Goal: Transaction & Acquisition: Download file/media

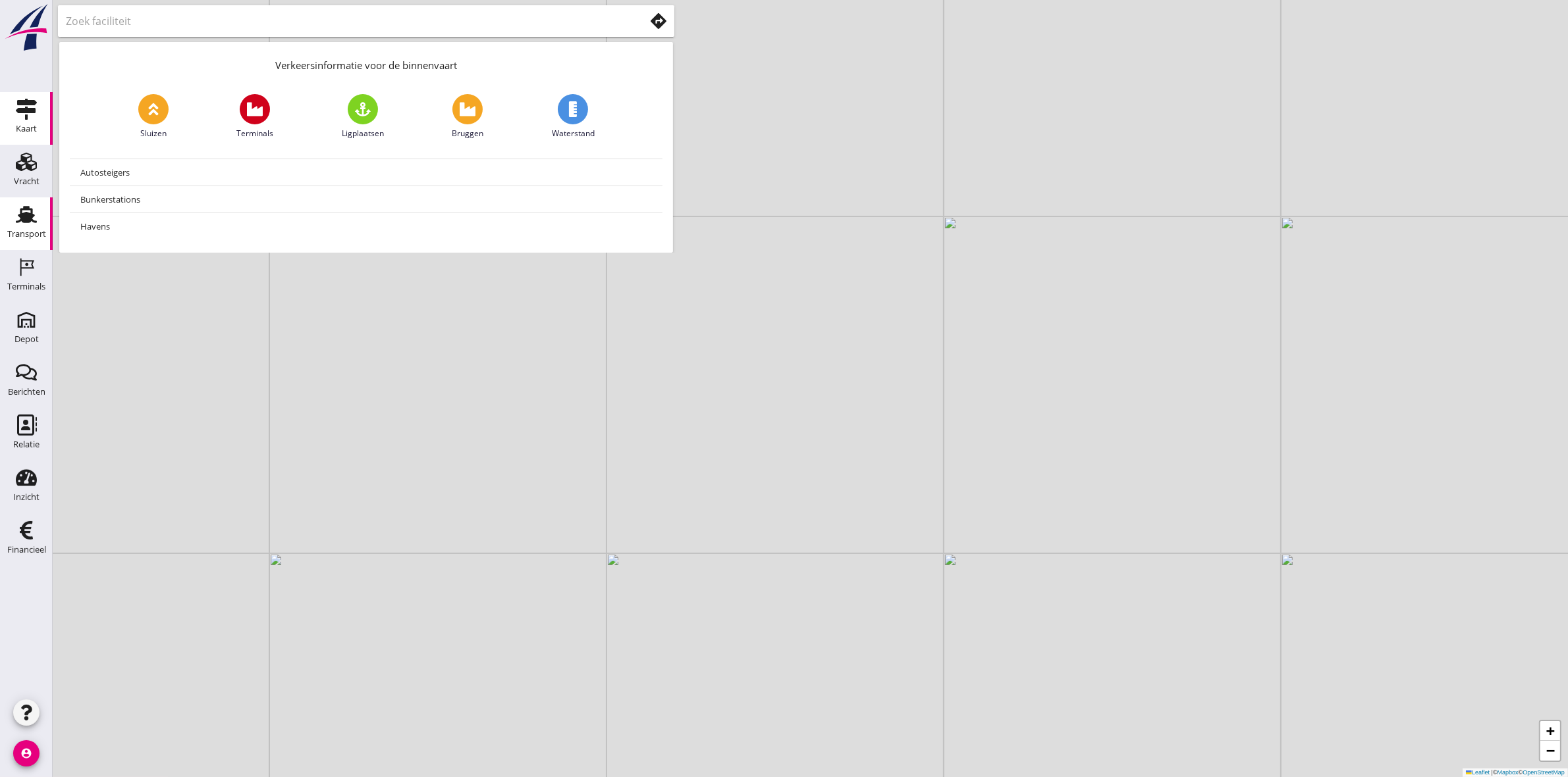
click at [10, 206] on div "Transport" at bounding box center [26, 214] width 32 height 21
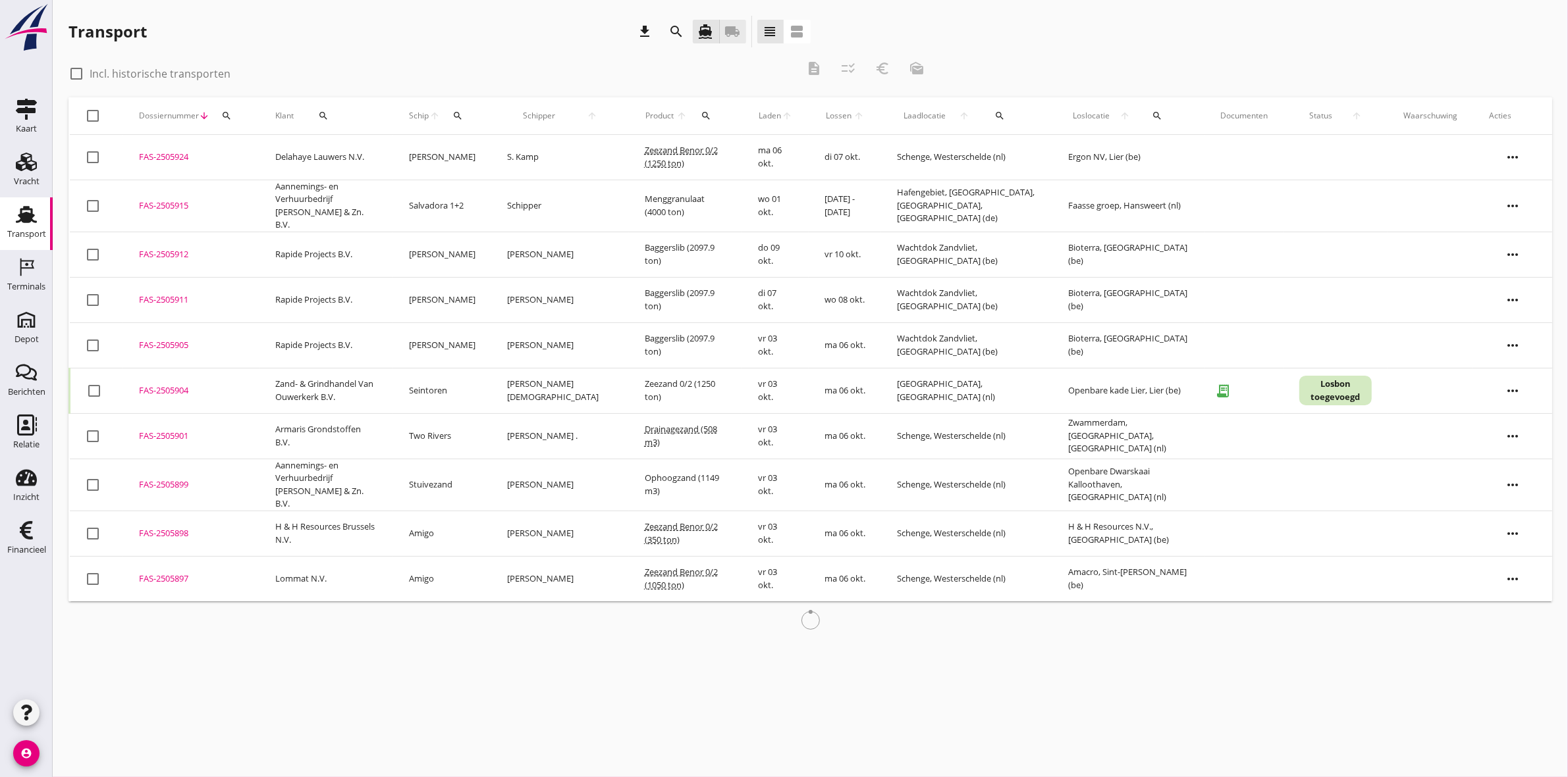
click at [725, 40] on link "local_shipping" at bounding box center [733, 32] width 26 height 24
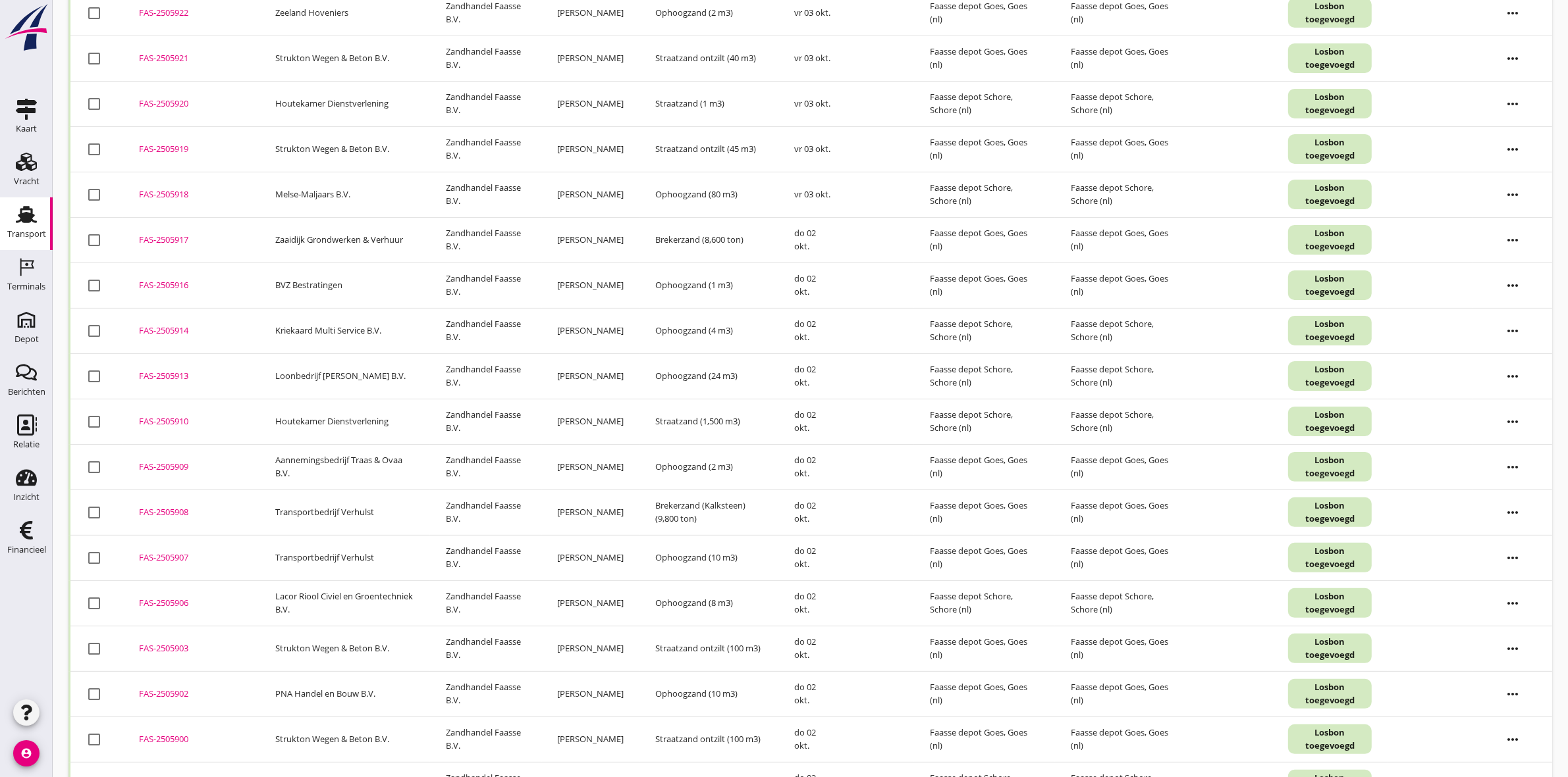
scroll to position [408, 0]
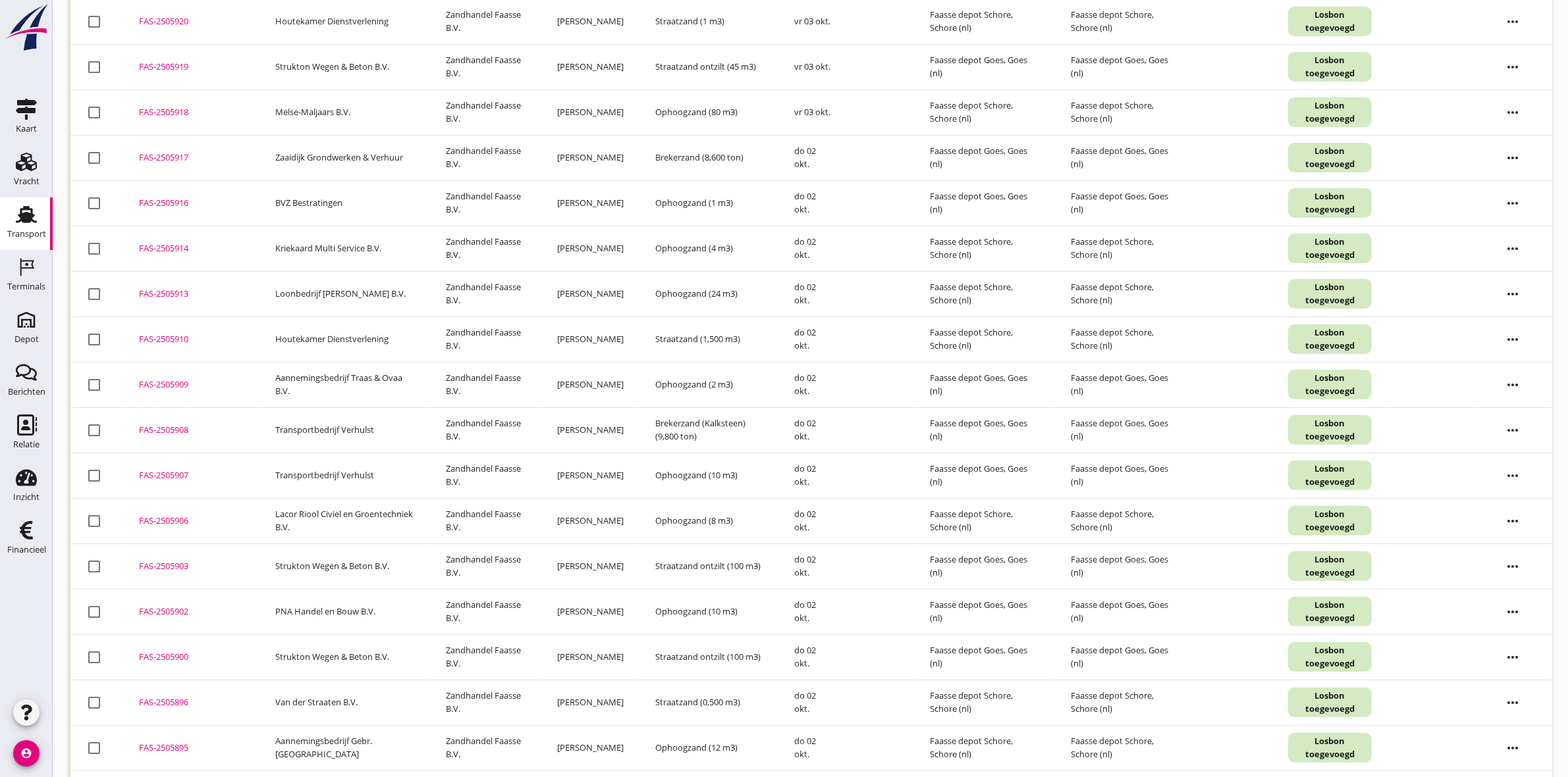
drag, startPoint x: 399, startPoint y: 212, endPoint x: -141, endPoint y: 37, distance: 567.6
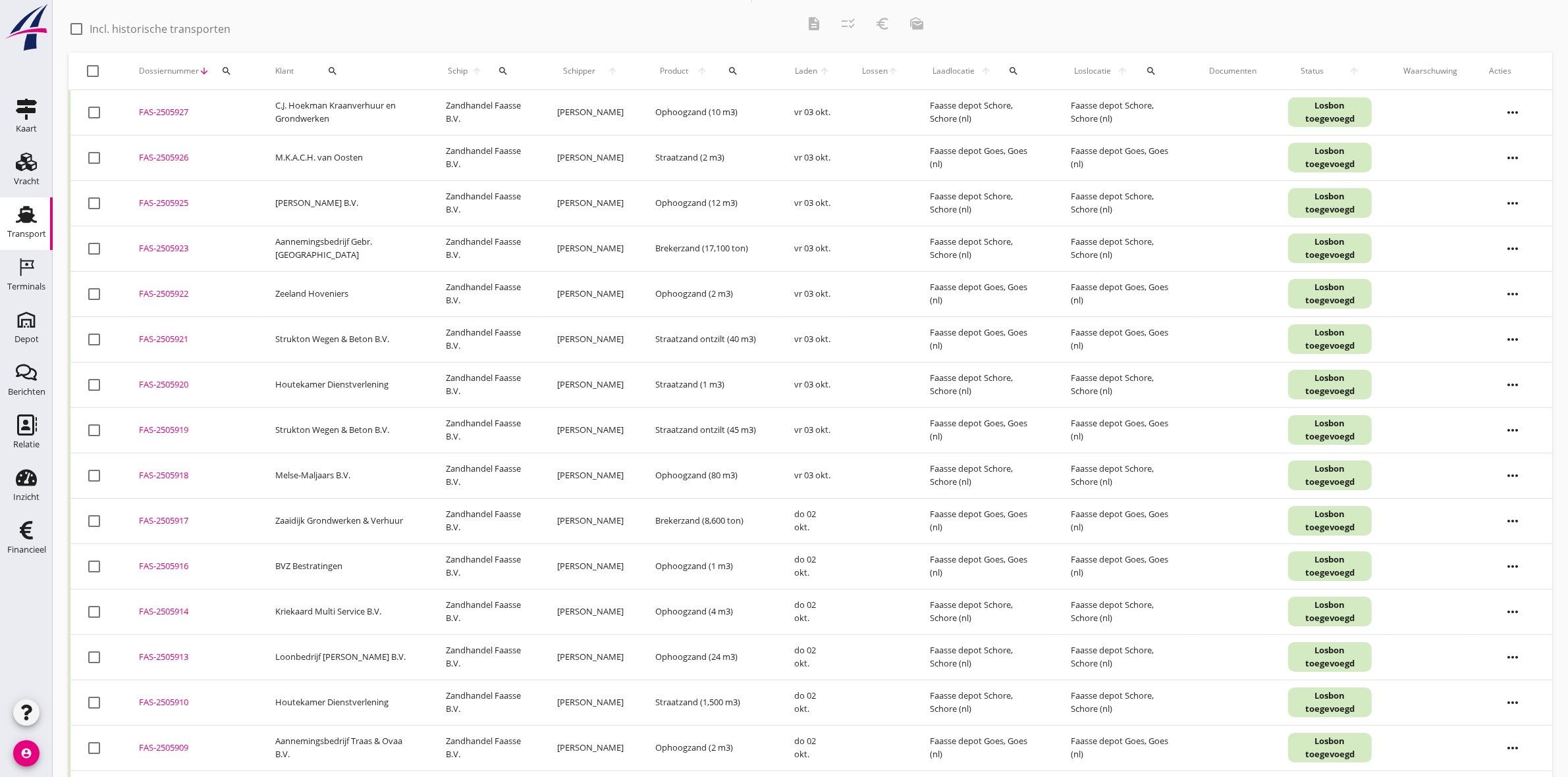
scroll to position [0, 0]
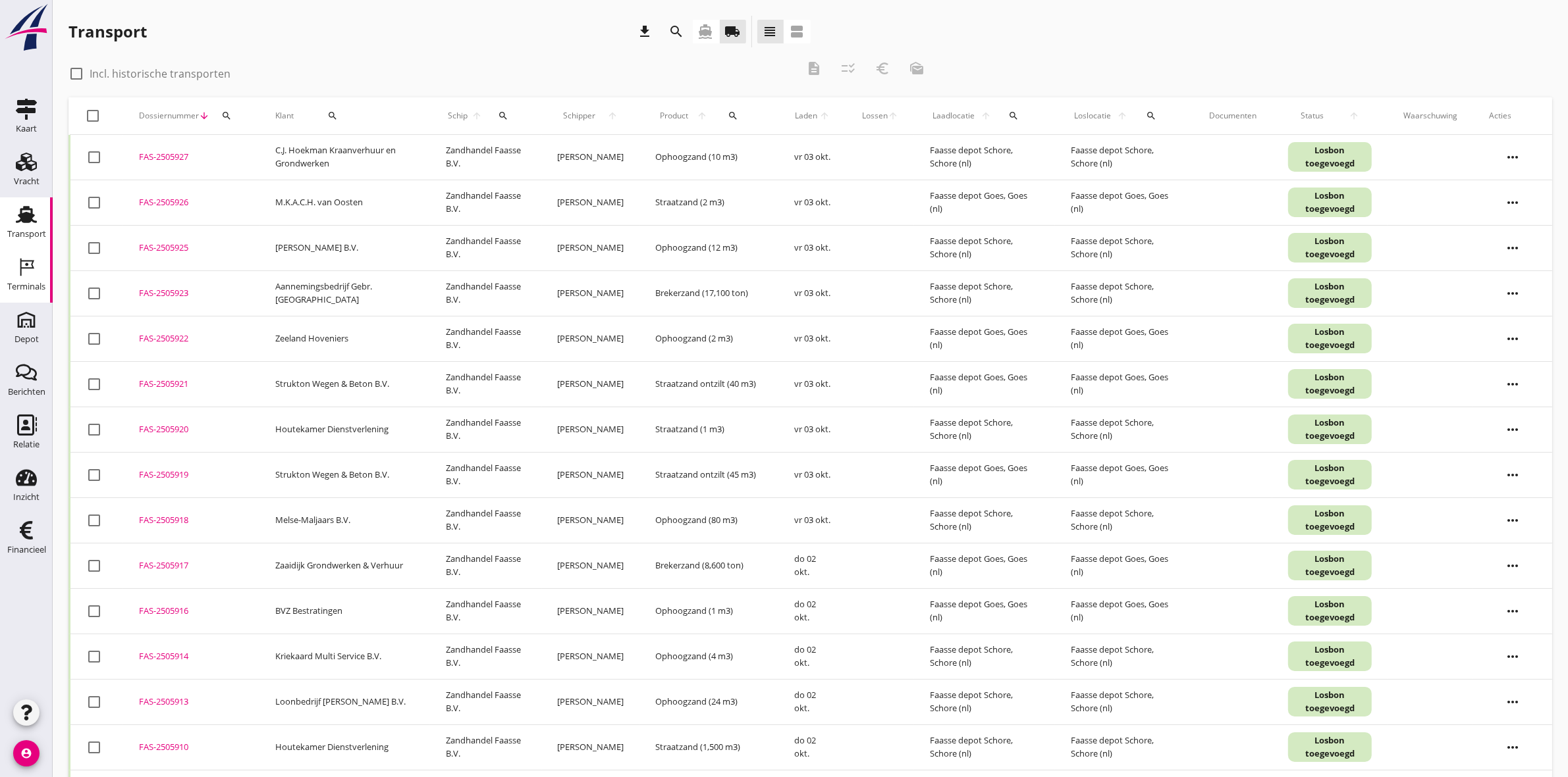
click at [21, 277] on div "Terminals" at bounding box center [26, 286] width 38 height 19
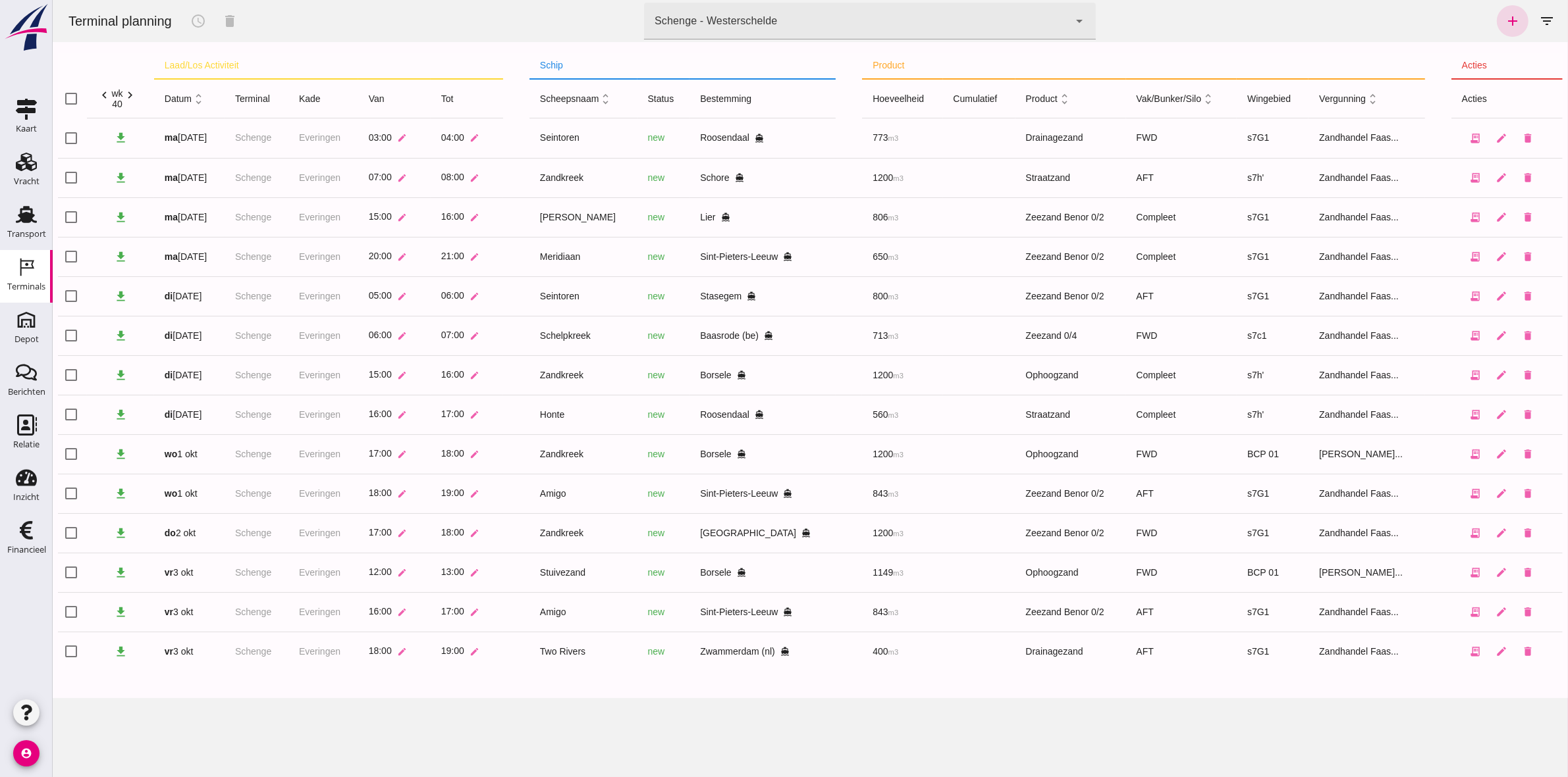
click at [883, 10] on div "Schenge - Westerschelde 9c876888-926f-4f5f-969d-c779b766b815" at bounding box center [856, 21] width 425 height 37
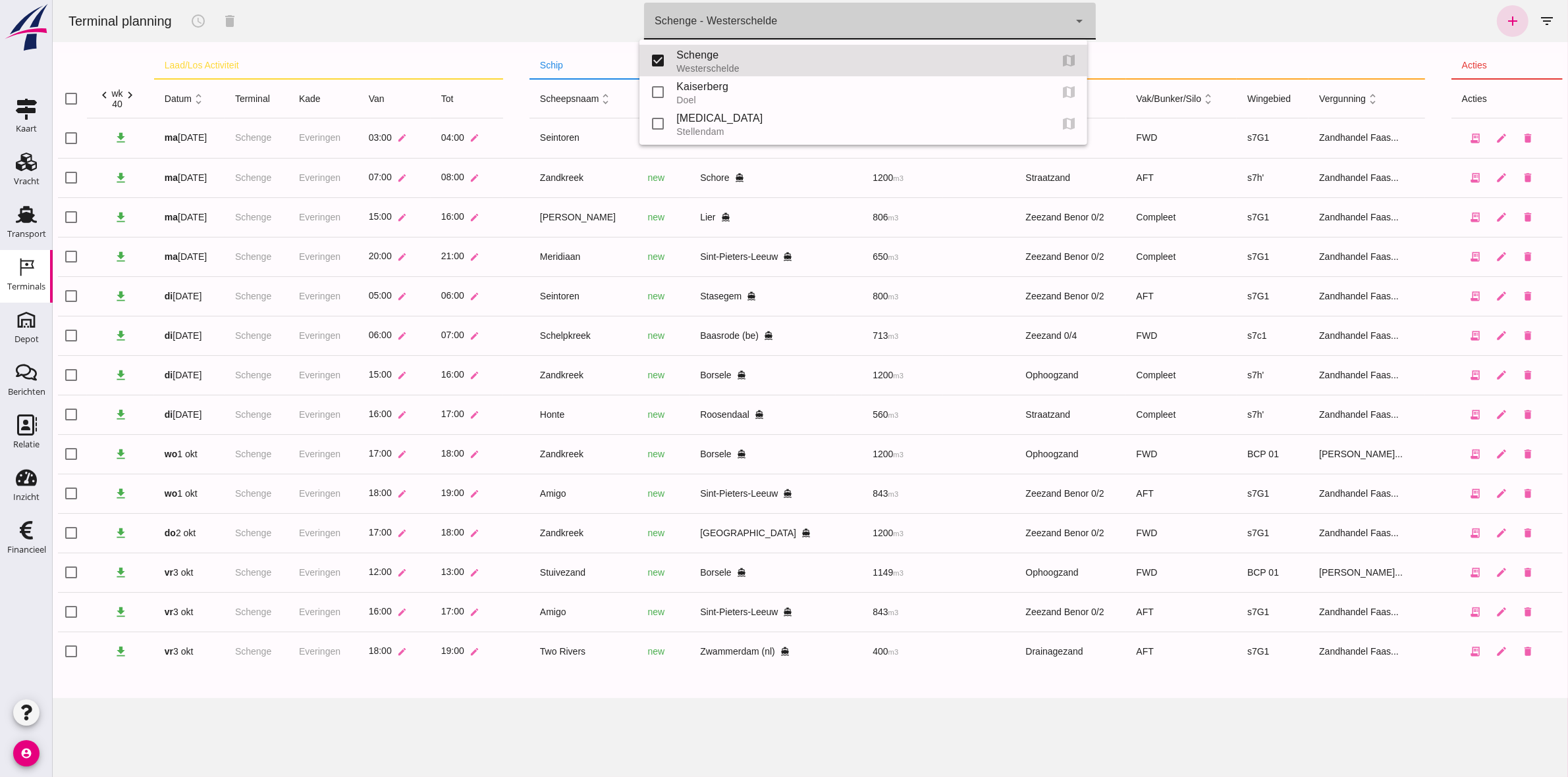
click at [701, 10] on div "Schenge - Westerschelde 9c876888-926f-4f5f-969d-c779b766b815" at bounding box center [856, 21] width 425 height 37
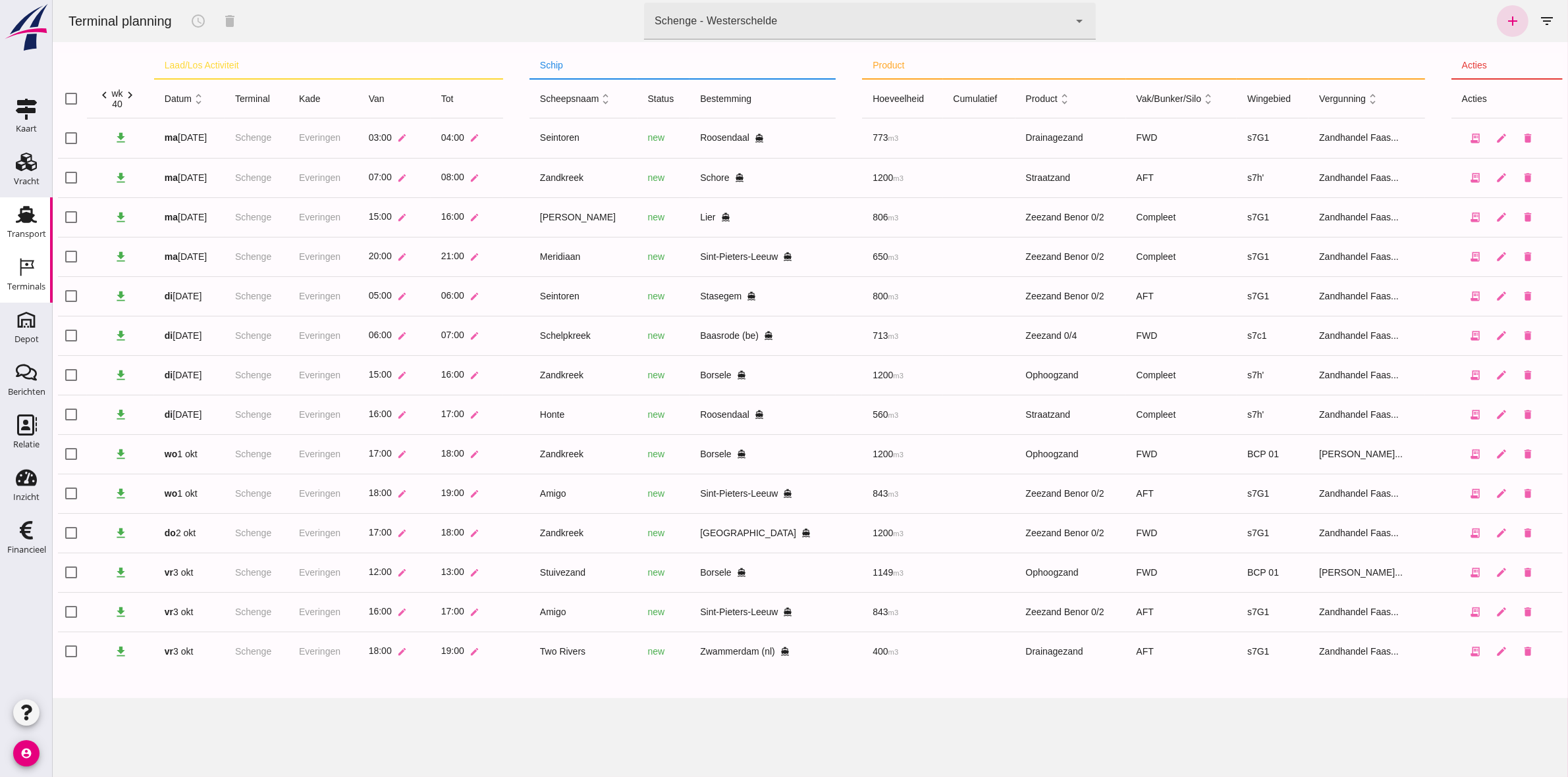
click at [24, 221] on use at bounding box center [26, 214] width 21 height 17
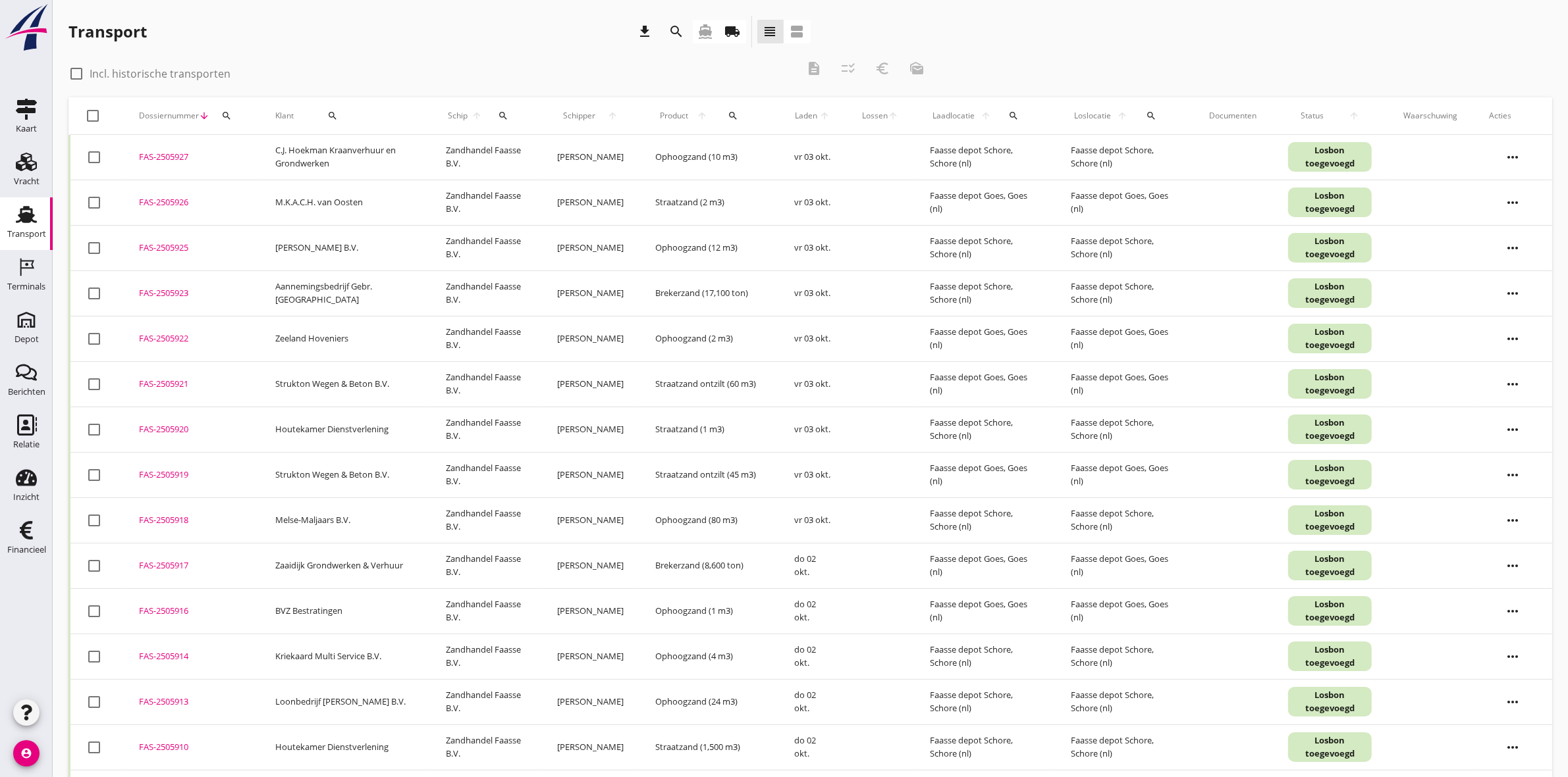
click at [738, 34] on icon "local_shipping" at bounding box center [732, 31] width 16 height 16
click at [672, 30] on icon "search" at bounding box center [676, 31] width 16 height 16
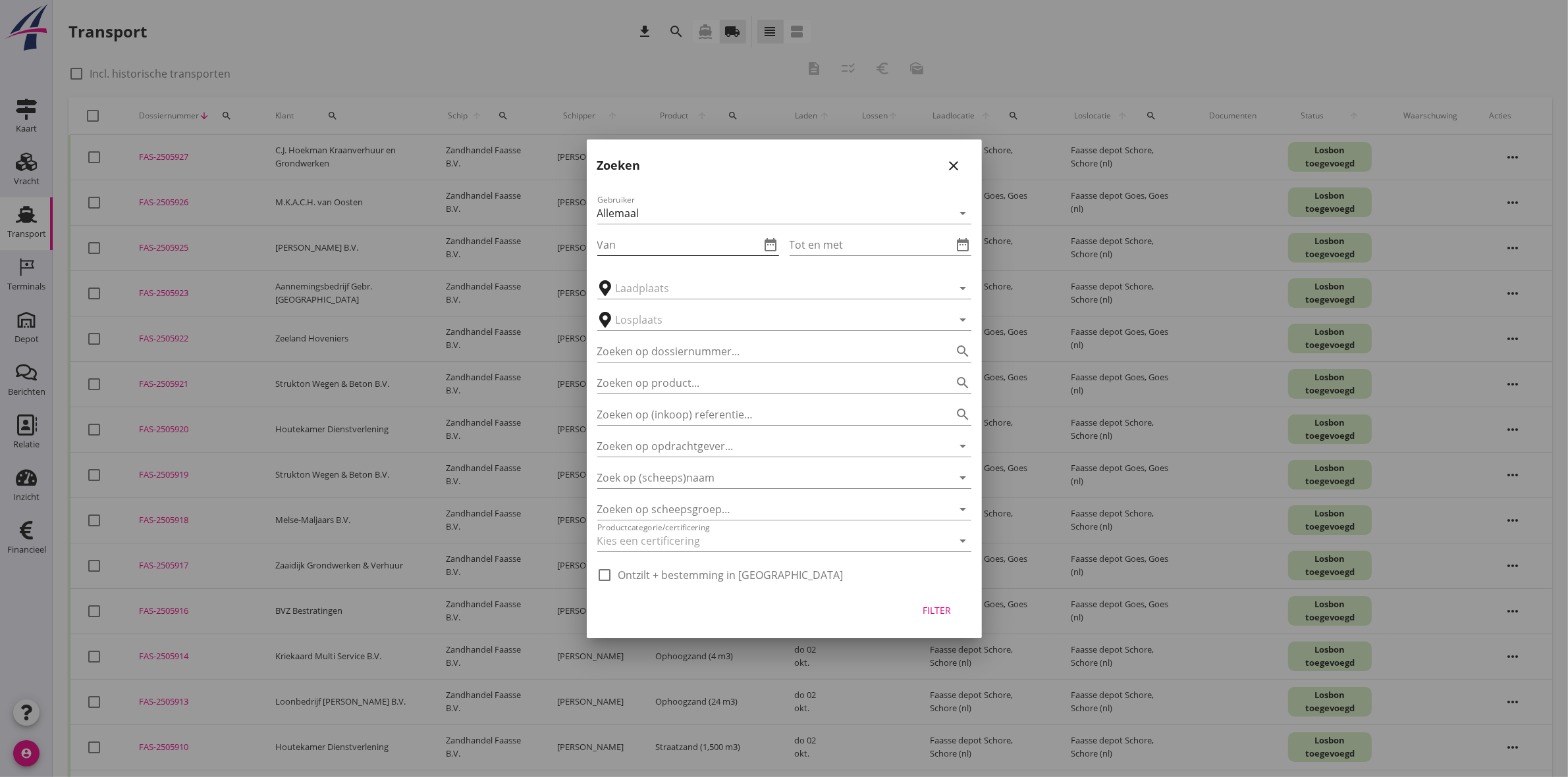
click at [766, 239] on icon "date_range" at bounding box center [771, 244] width 16 height 16
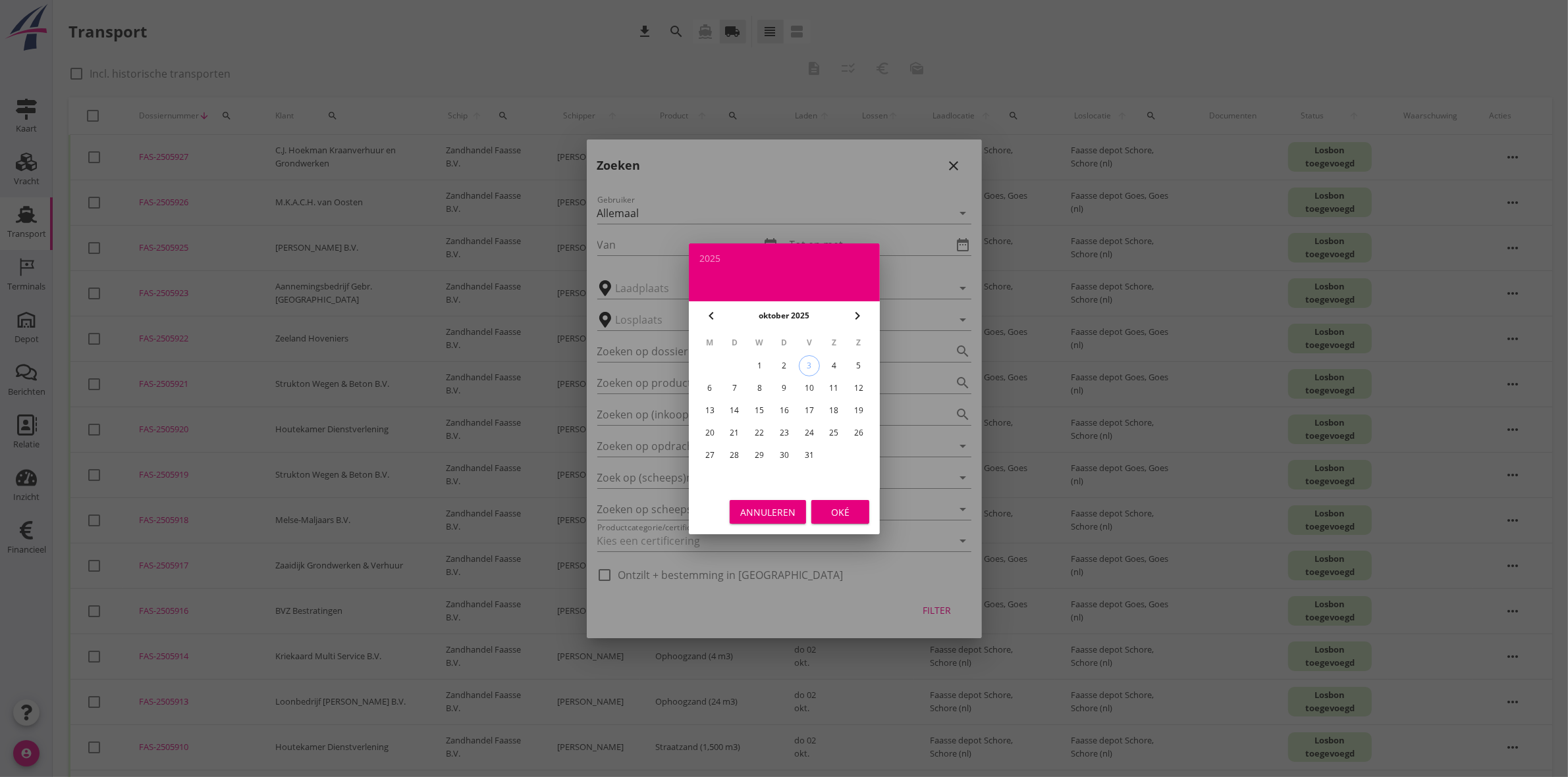
click at [708, 314] on icon "chevron_left" at bounding box center [711, 316] width 16 height 16
click at [700, 424] on div "22" at bounding box center [709, 433] width 21 height 21
type input "2025-09-22"
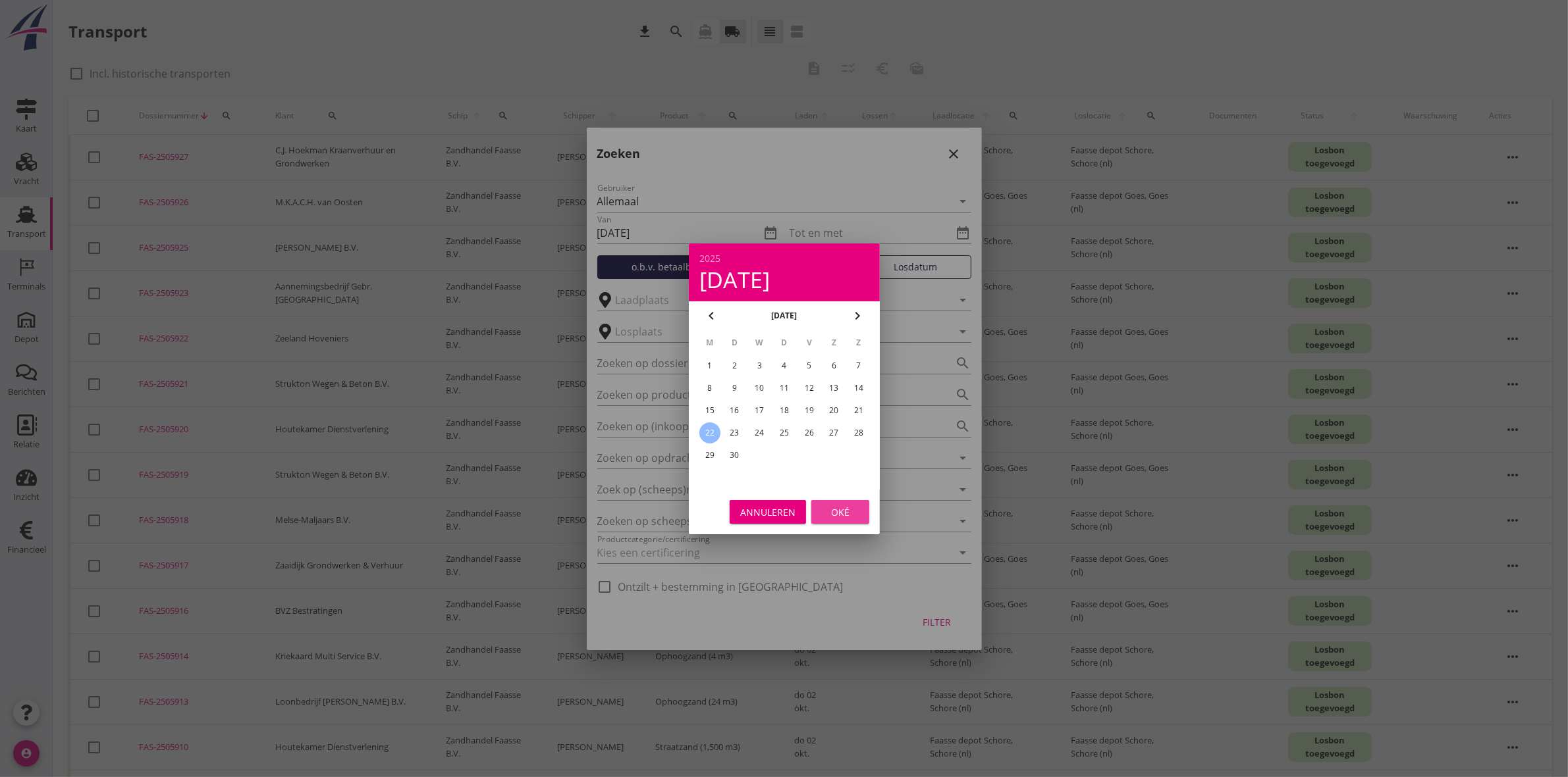
click at [838, 504] on button "Oké" at bounding box center [840, 512] width 58 height 24
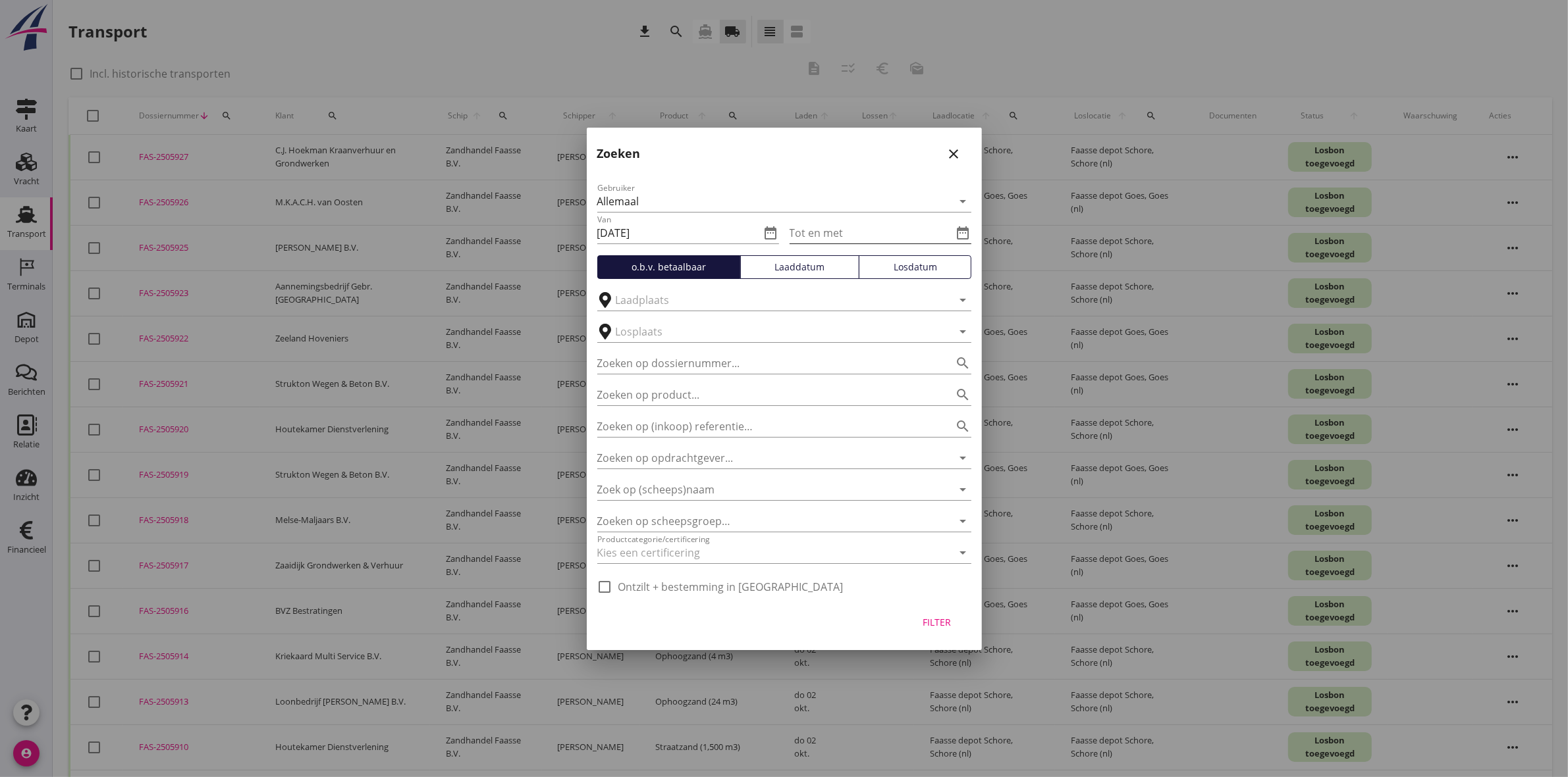
click at [966, 228] on icon "date_range" at bounding box center [963, 232] width 16 height 16
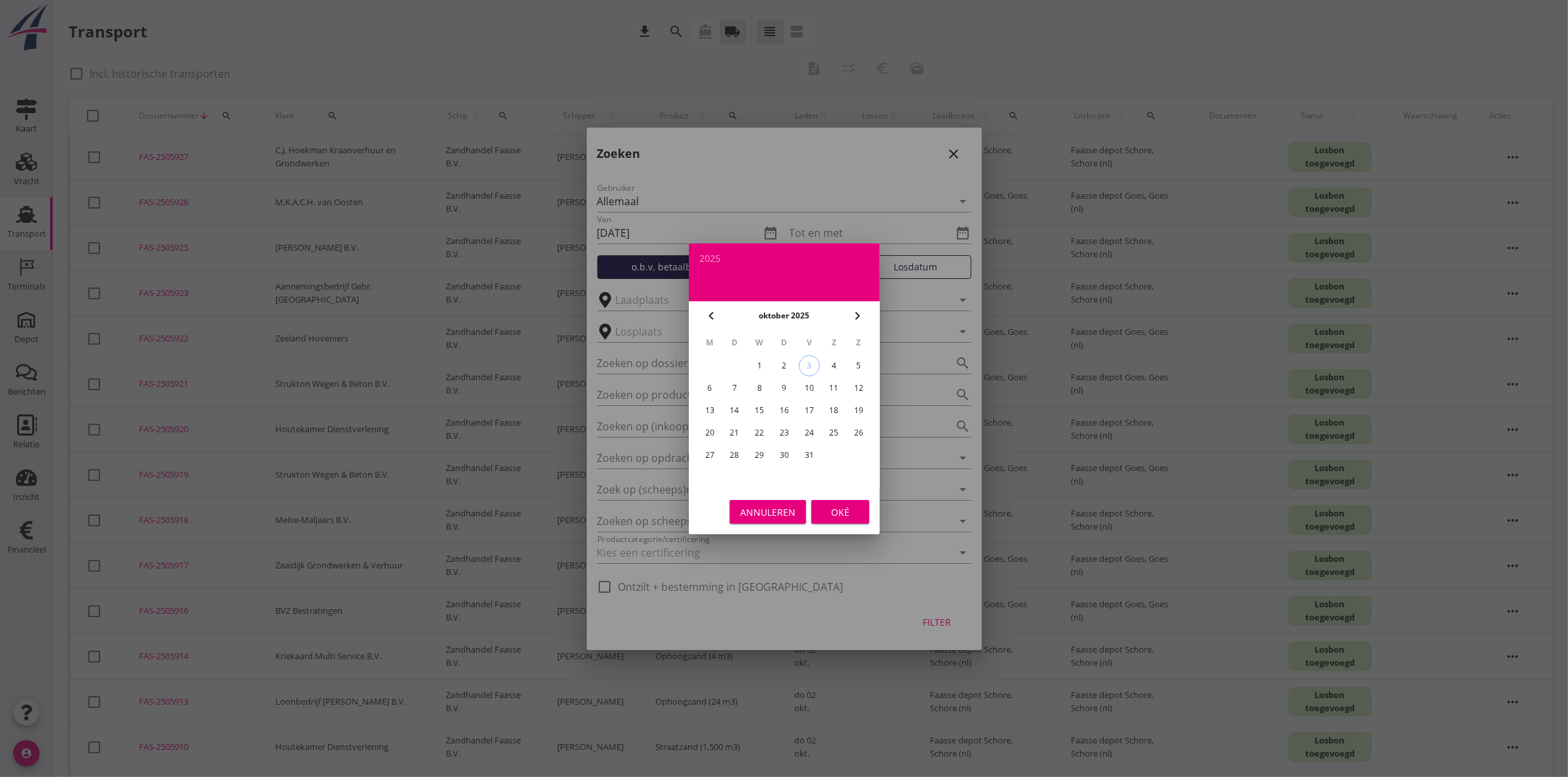
click at [809, 364] on div "3" at bounding box center [809, 366] width 20 height 20
click at [829, 508] on div "Oké" at bounding box center [840, 512] width 37 height 14
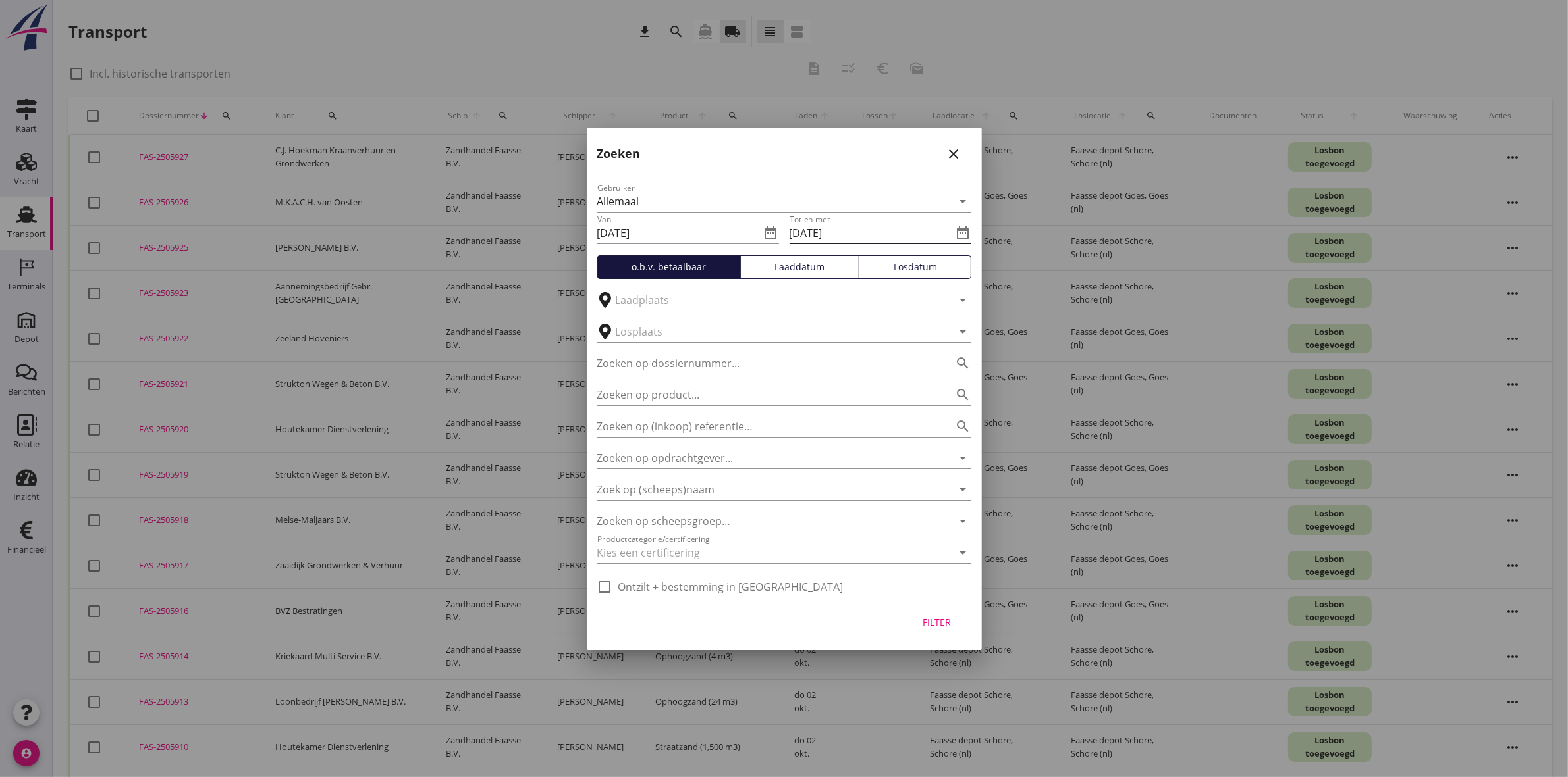
click at [966, 235] on icon "date_range" at bounding box center [963, 232] width 16 height 16
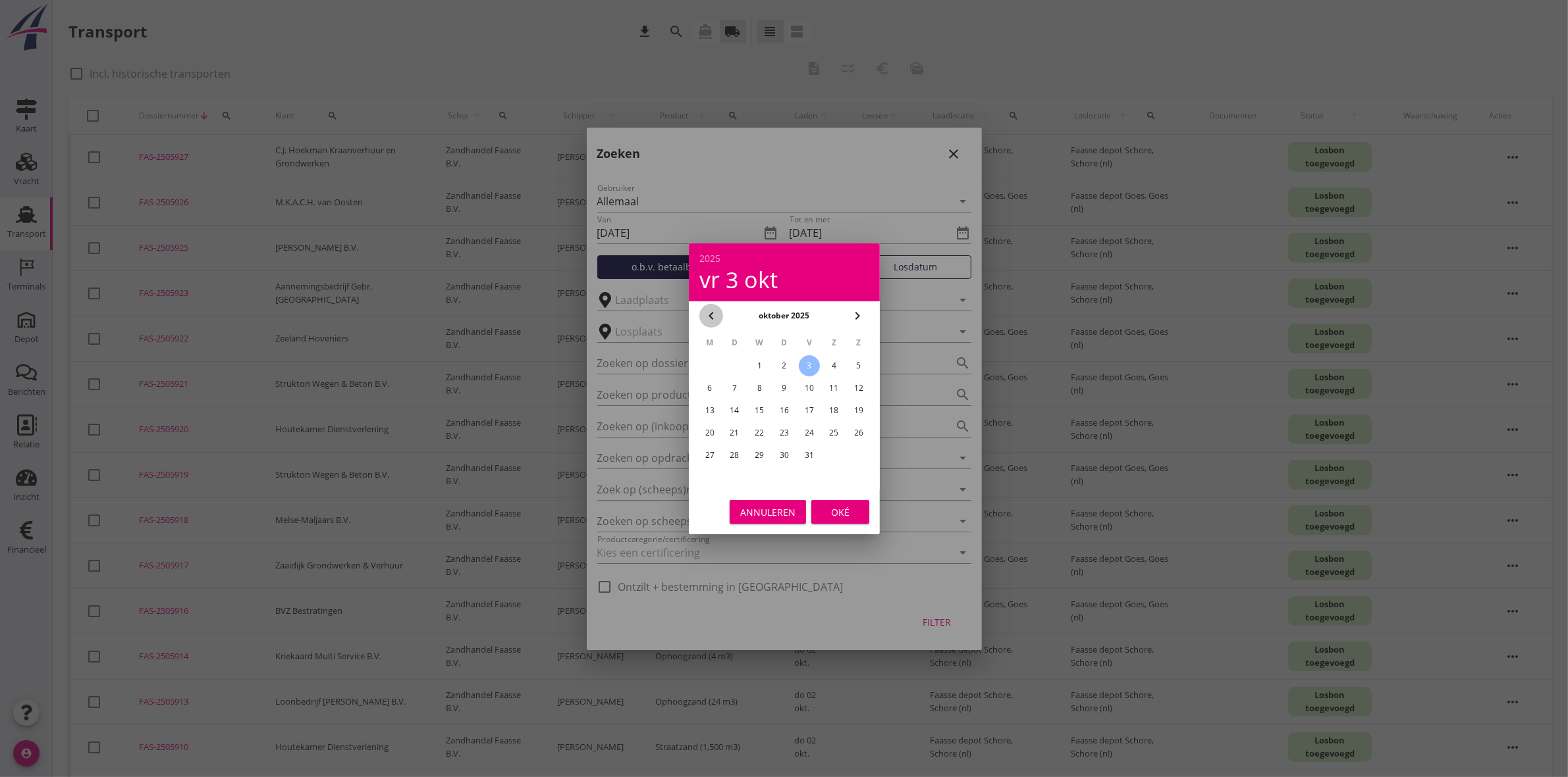
click at [708, 311] on icon "chevron_left" at bounding box center [711, 316] width 16 height 16
click at [831, 435] on div "27" at bounding box center [833, 433] width 21 height 21
click at [818, 432] on td "26" at bounding box center [809, 433] width 24 height 21
click at [812, 431] on div "26" at bounding box center [809, 433] width 21 height 21
type input "2025-09-26"
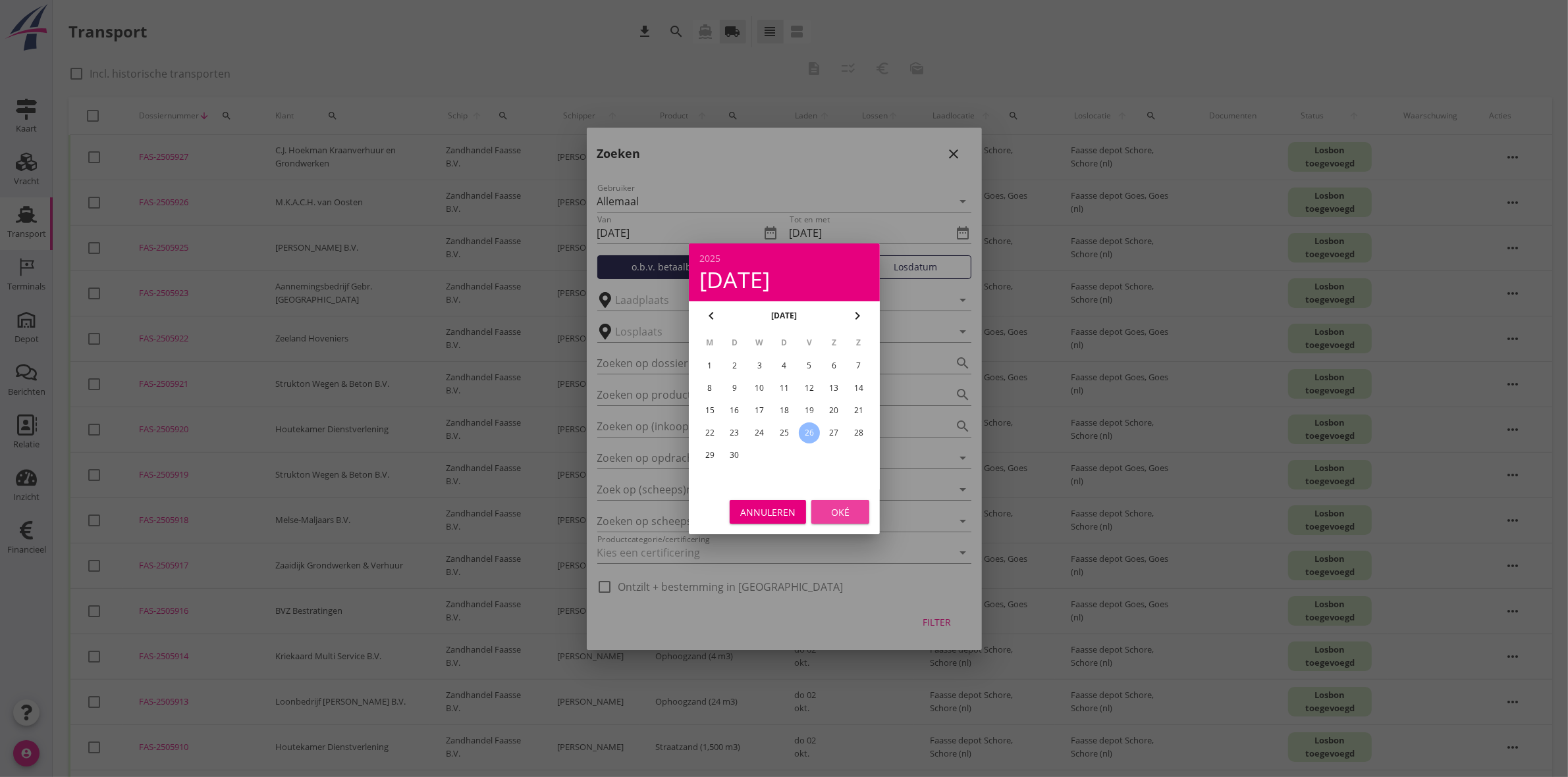
click at [835, 522] on button "Oké" at bounding box center [840, 512] width 58 height 24
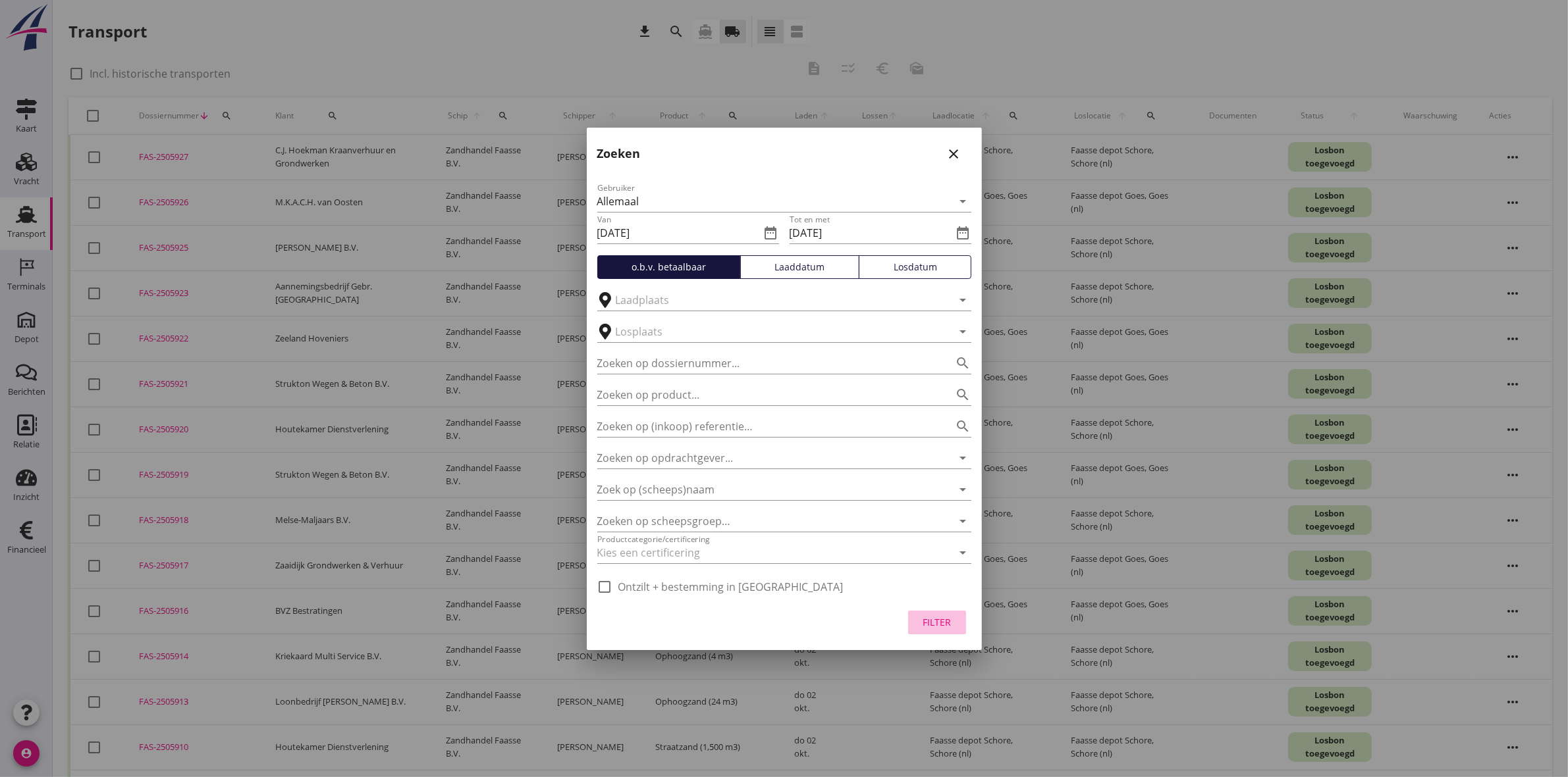
click at [932, 621] on div "Filter" at bounding box center [937, 622] width 37 height 14
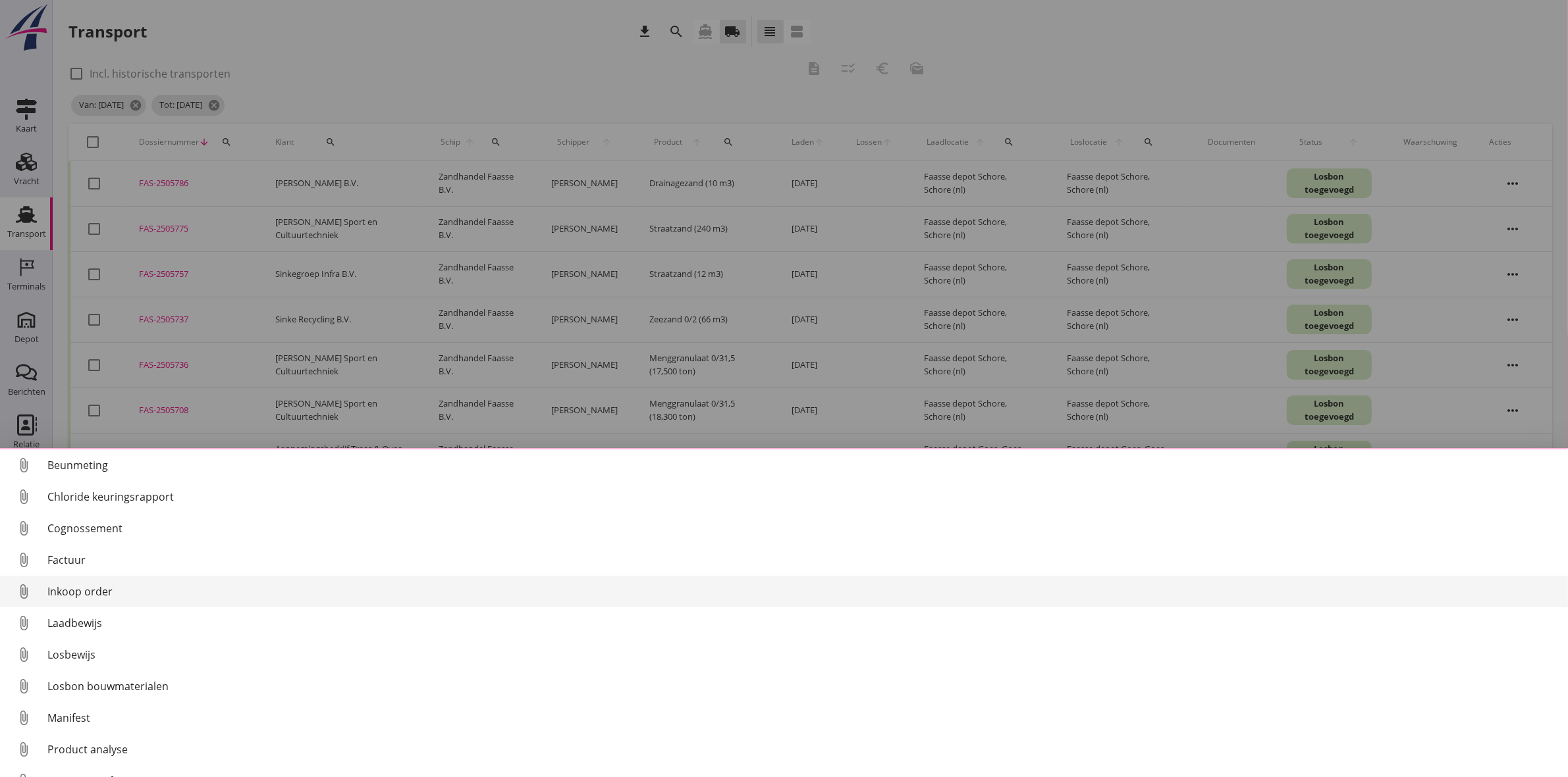
click at [114, 585] on div "Inkoop order" at bounding box center [802, 592] width 1510 height 16
click at [143, 597] on div "Inkoop order" at bounding box center [802, 595] width 1510 height 16
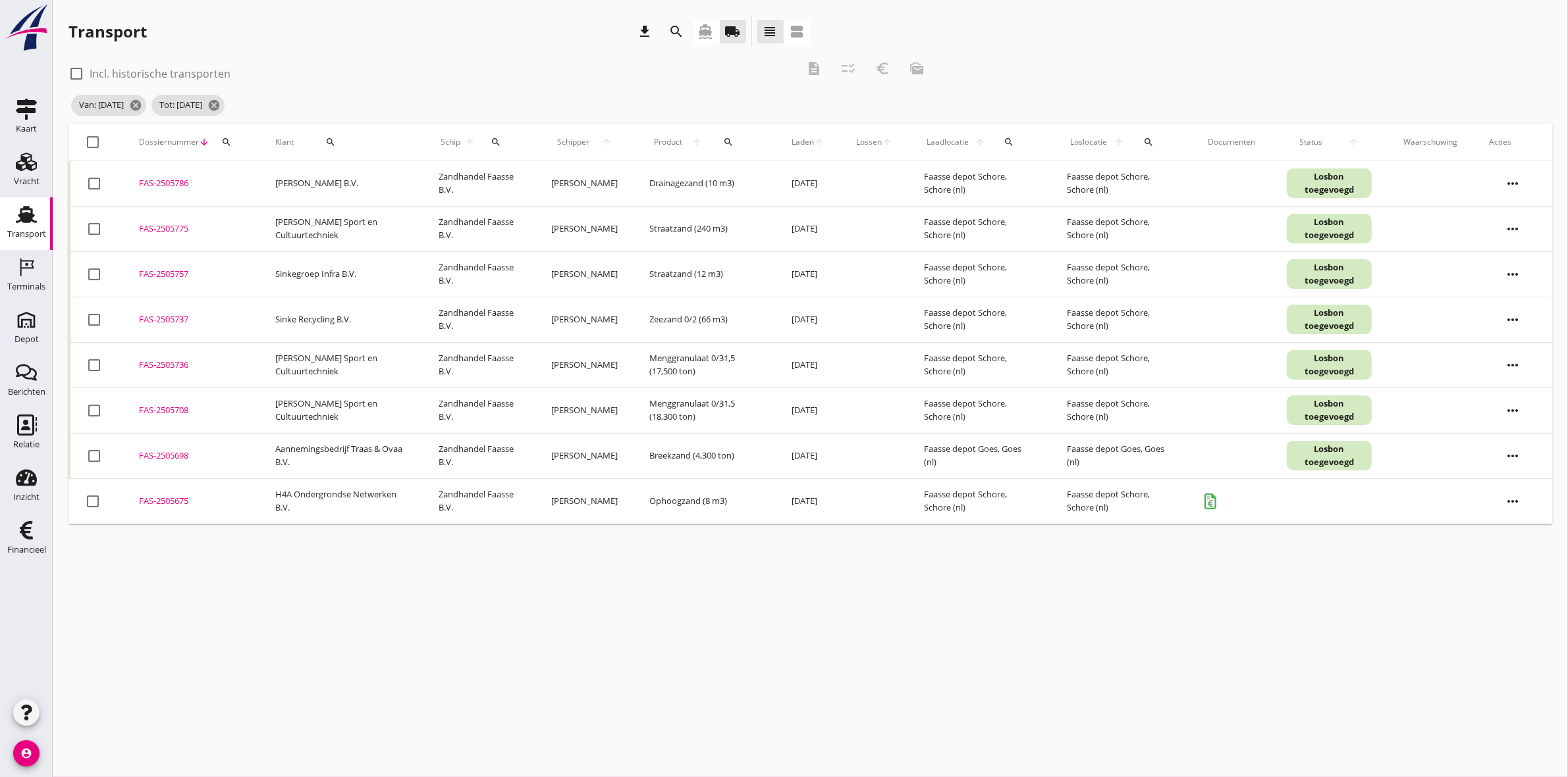
click at [160, 271] on div "FAS-2505757" at bounding box center [191, 274] width 105 height 13
click at [171, 320] on div "FAS-2505737" at bounding box center [191, 320] width 105 height 13
drag, startPoint x: 150, startPoint y: 320, endPoint x: 150, endPoint y: 302, distance: 18.0
click at [150, 320] on div "FAS-2505737" at bounding box center [191, 320] width 105 height 13
click at [147, 271] on div "FAS-2505757" at bounding box center [191, 274] width 105 height 13
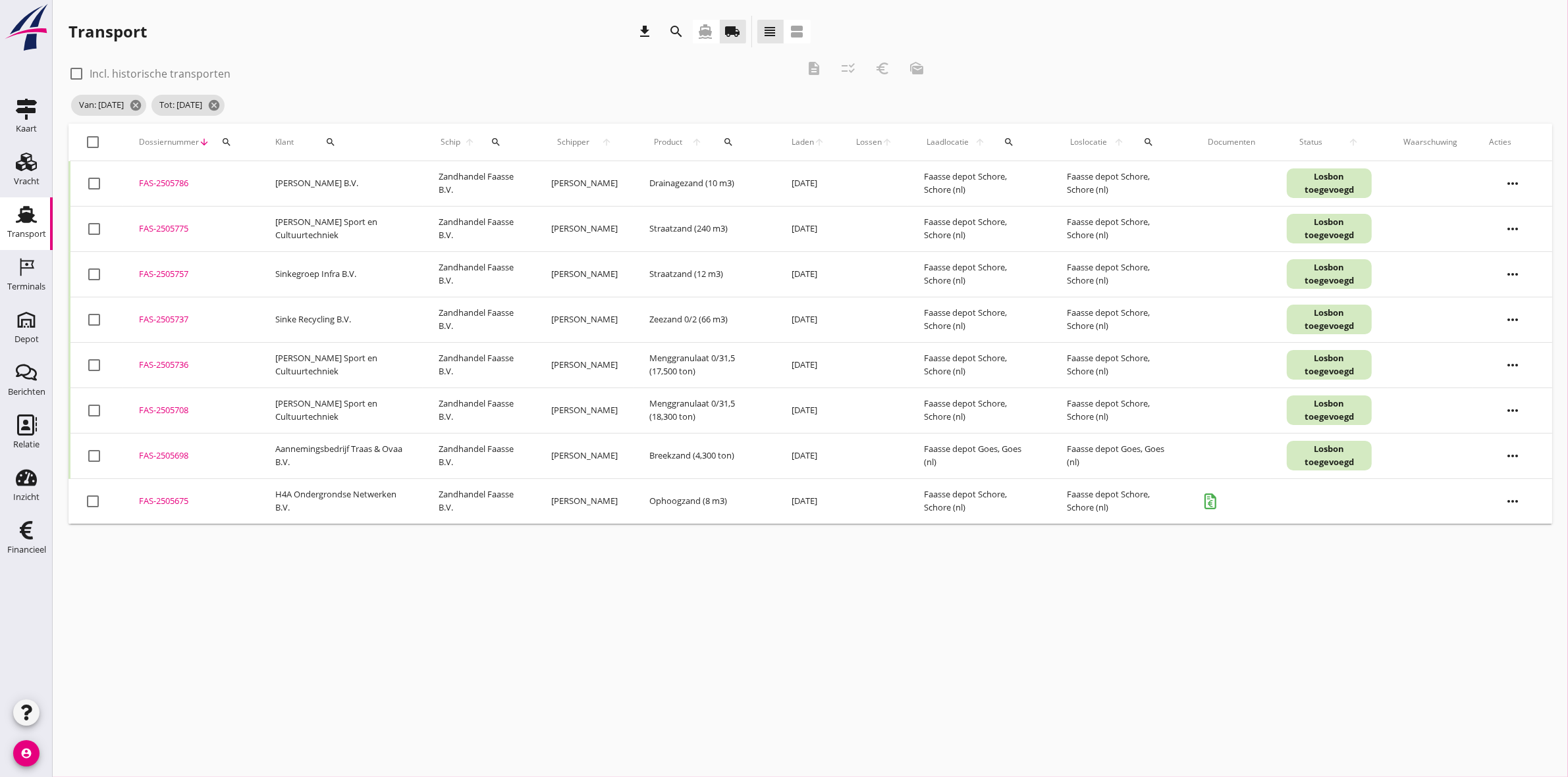
click at [93, 316] on div at bounding box center [94, 320] width 22 height 22
checkbox input "true"
click at [884, 67] on icon "euro_symbol" at bounding box center [882, 68] width 16 height 16
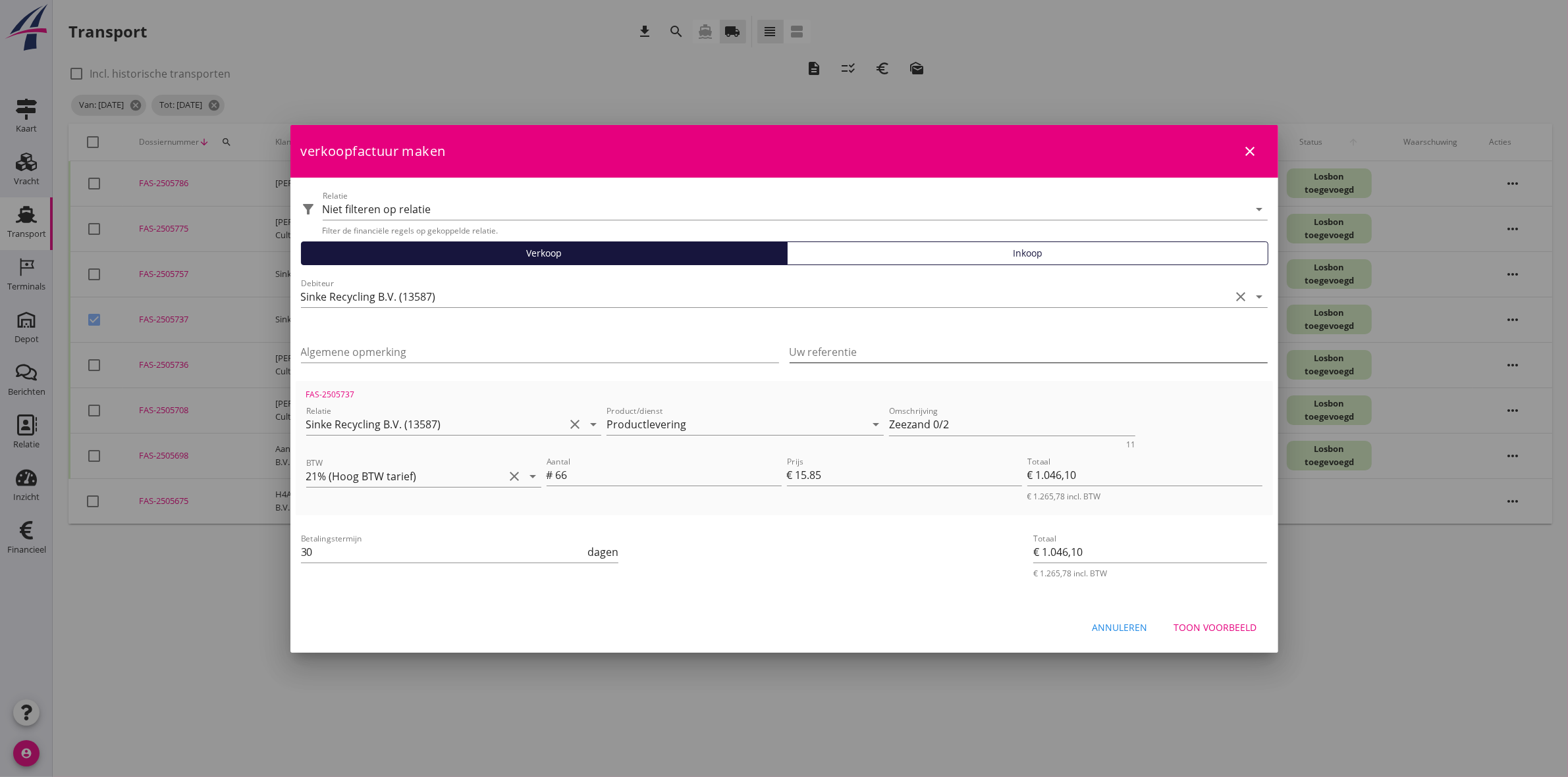
click at [943, 350] on input "Uw referentie" at bounding box center [1028, 352] width 478 height 21
type input "O"
paste input "OB600250188"
type input "OB600250188"
click at [505, 356] on input "Algemene opmerking" at bounding box center [540, 352] width 478 height 21
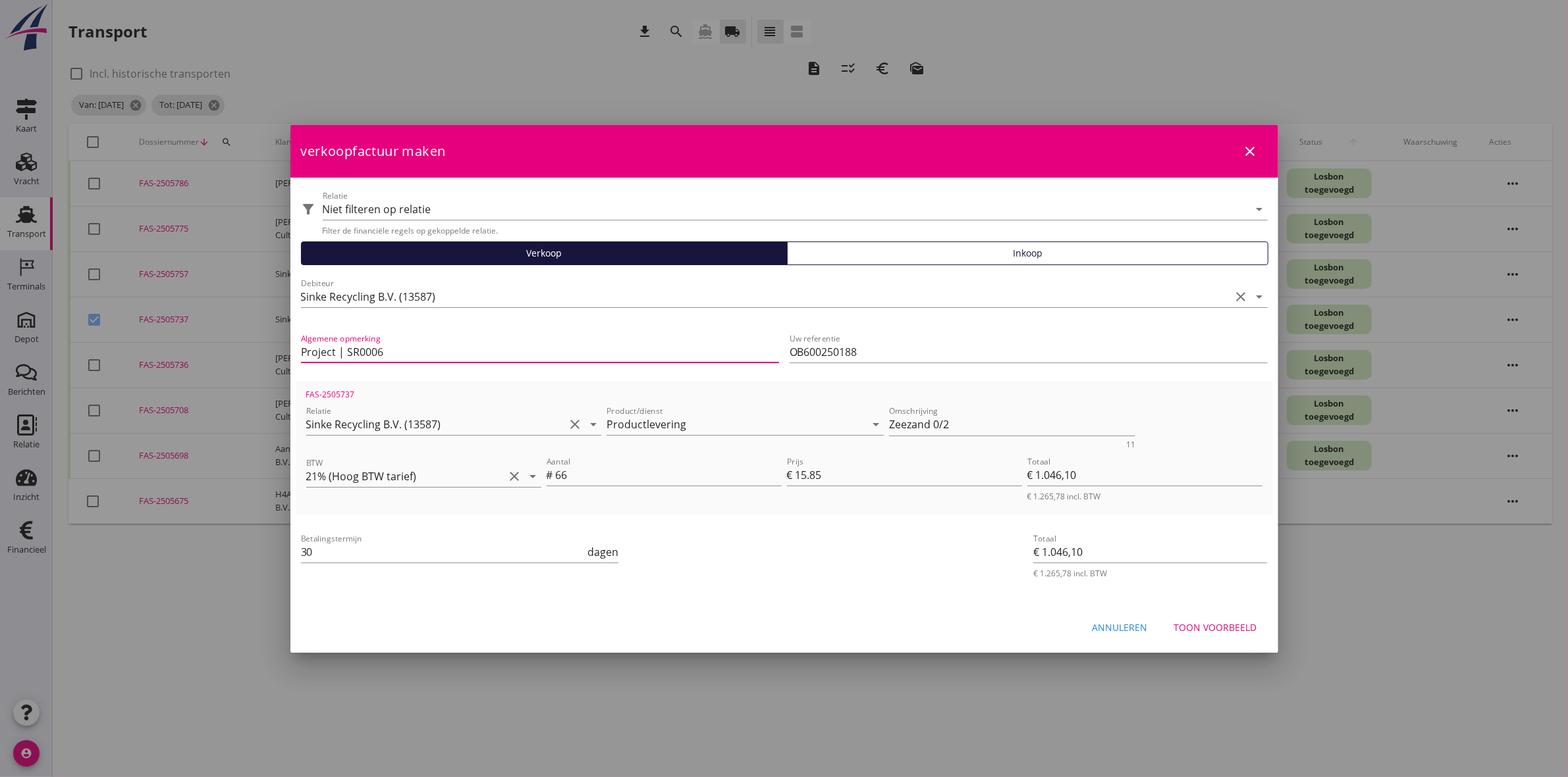
type input "Project | SR0006"
drag, startPoint x: 828, startPoint y: 478, endPoint x: 670, endPoint y: 473, distance: 158.1
click at [670, 474] on div "Aantal # 66 Prijs € 15.85 Totaal € 1.046,10 € 1.265,78 incl. BTW" at bounding box center [904, 477] width 721 height 53
click at [1250, 152] on icon "close" at bounding box center [1250, 151] width 16 height 16
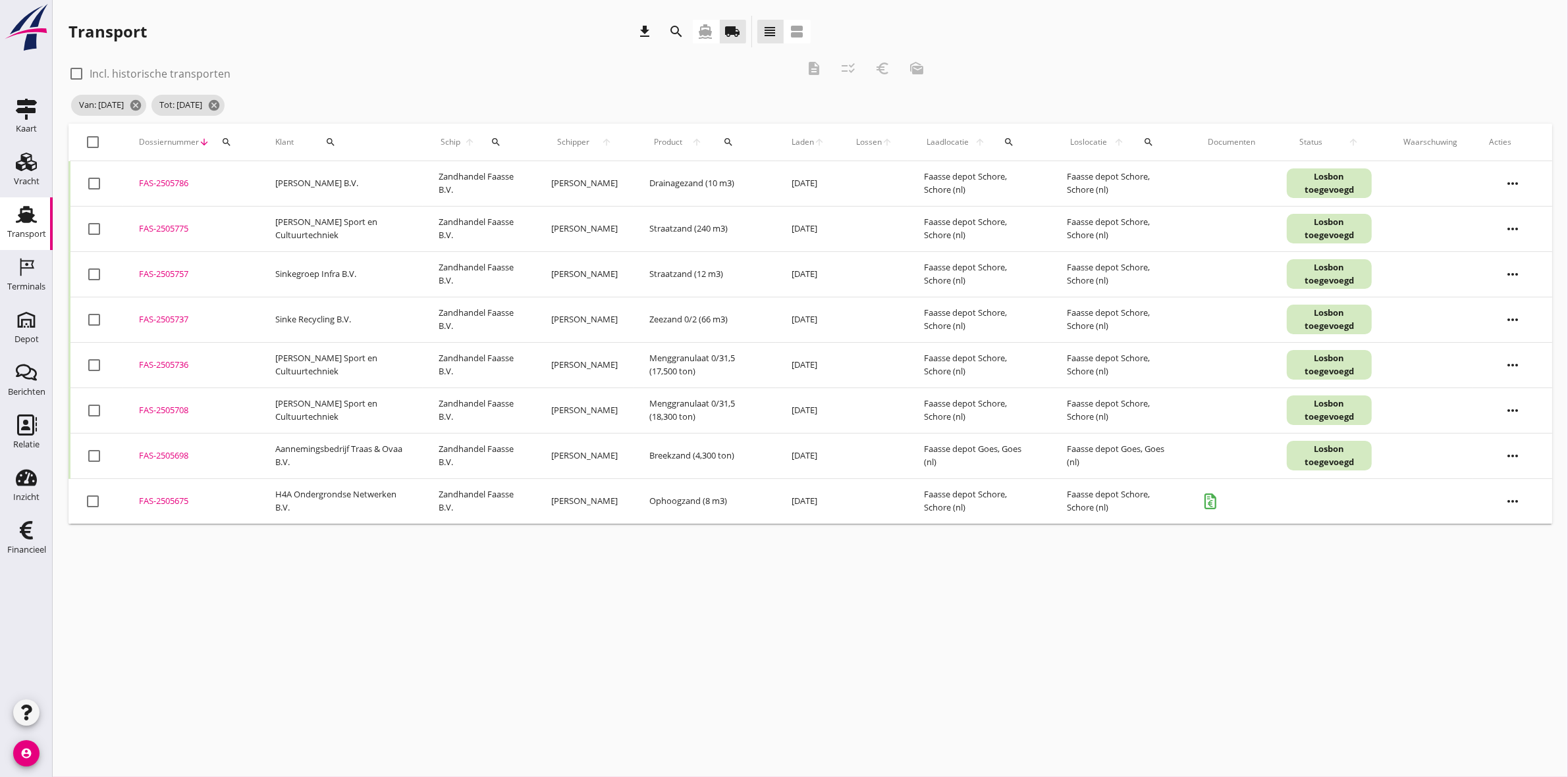
click at [96, 321] on div at bounding box center [94, 320] width 22 height 22
click at [887, 71] on icon "euro_symbol" at bounding box center [882, 68] width 16 height 16
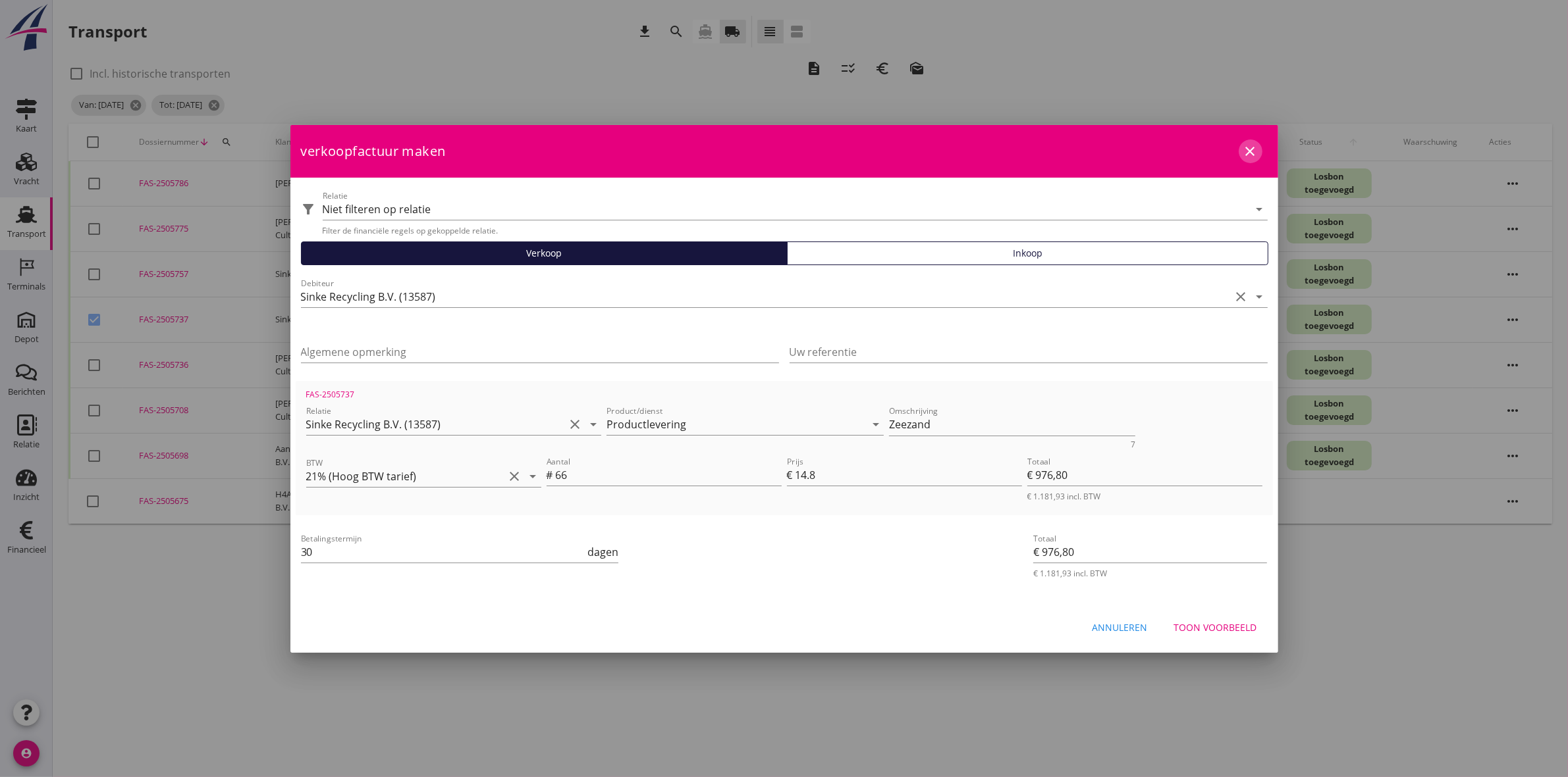
click at [1250, 153] on icon "close" at bounding box center [1250, 151] width 16 height 16
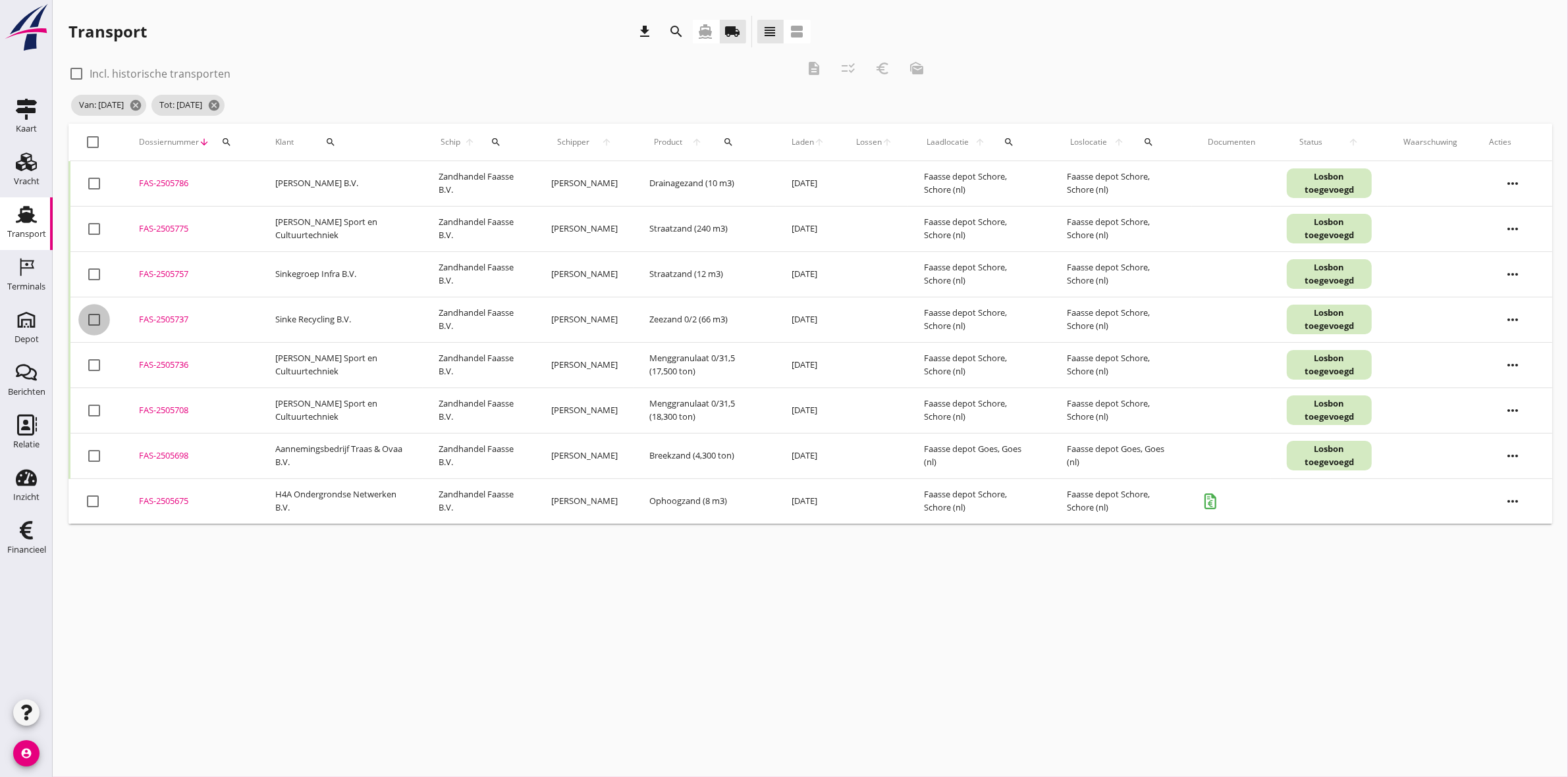
click at [91, 320] on div at bounding box center [94, 320] width 22 height 22
checkbox input "true"
click at [886, 70] on icon "euro_symbol" at bounding box center [882, 68] width 16 height 16
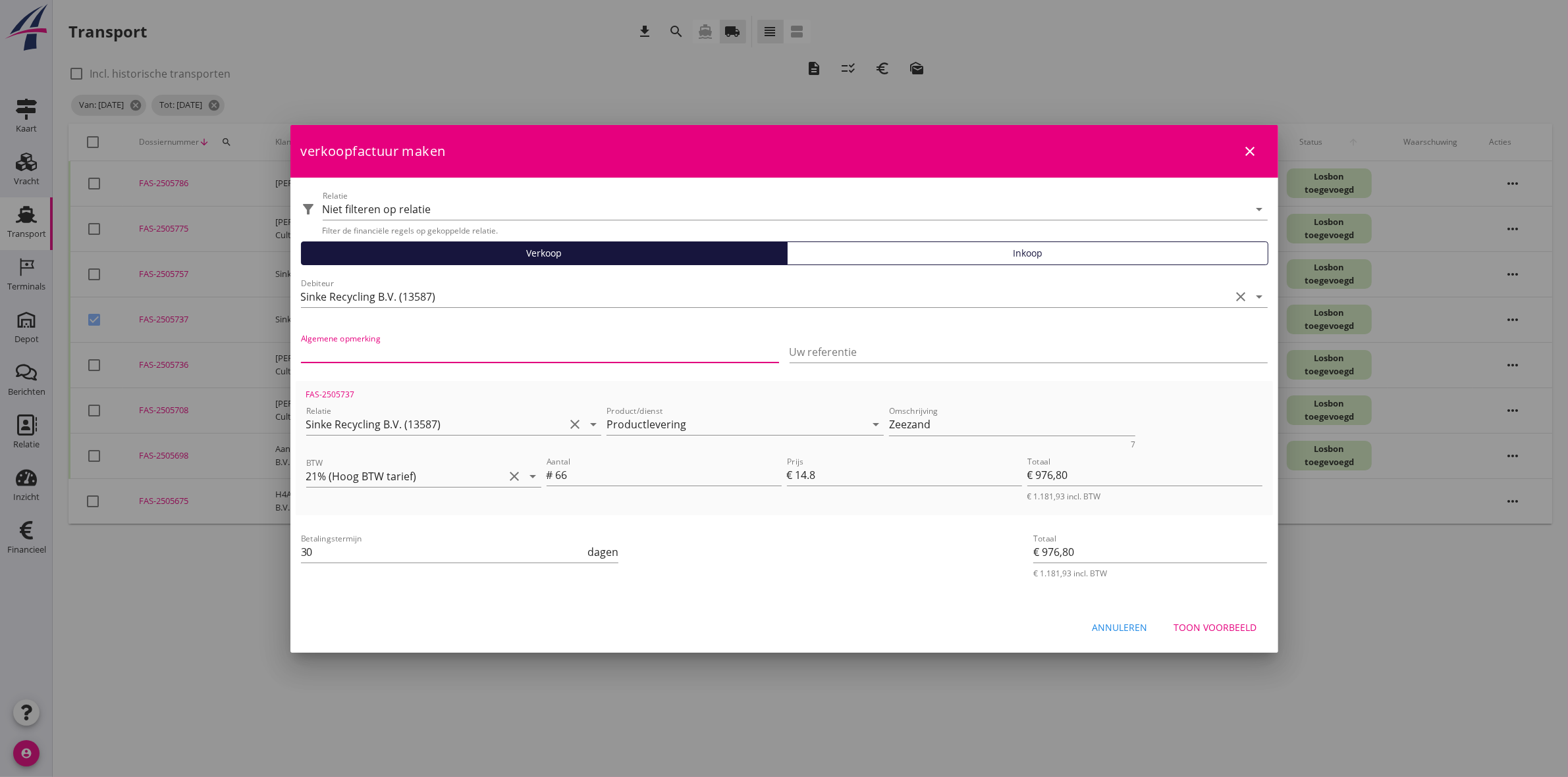
click at [579, 345] on input "Algemene opmerking" at bounding box center [540, 352] width 478 height 21
paste input "SR0006"
type input "Project | SR0006"
click at [976, 357] on input "Uw referentie" at bounding box center [1028, 352] width 478 height 21
click at [844, 346] on input "Uw referentie" at bounding box center [1028, 352] width 478 height 21
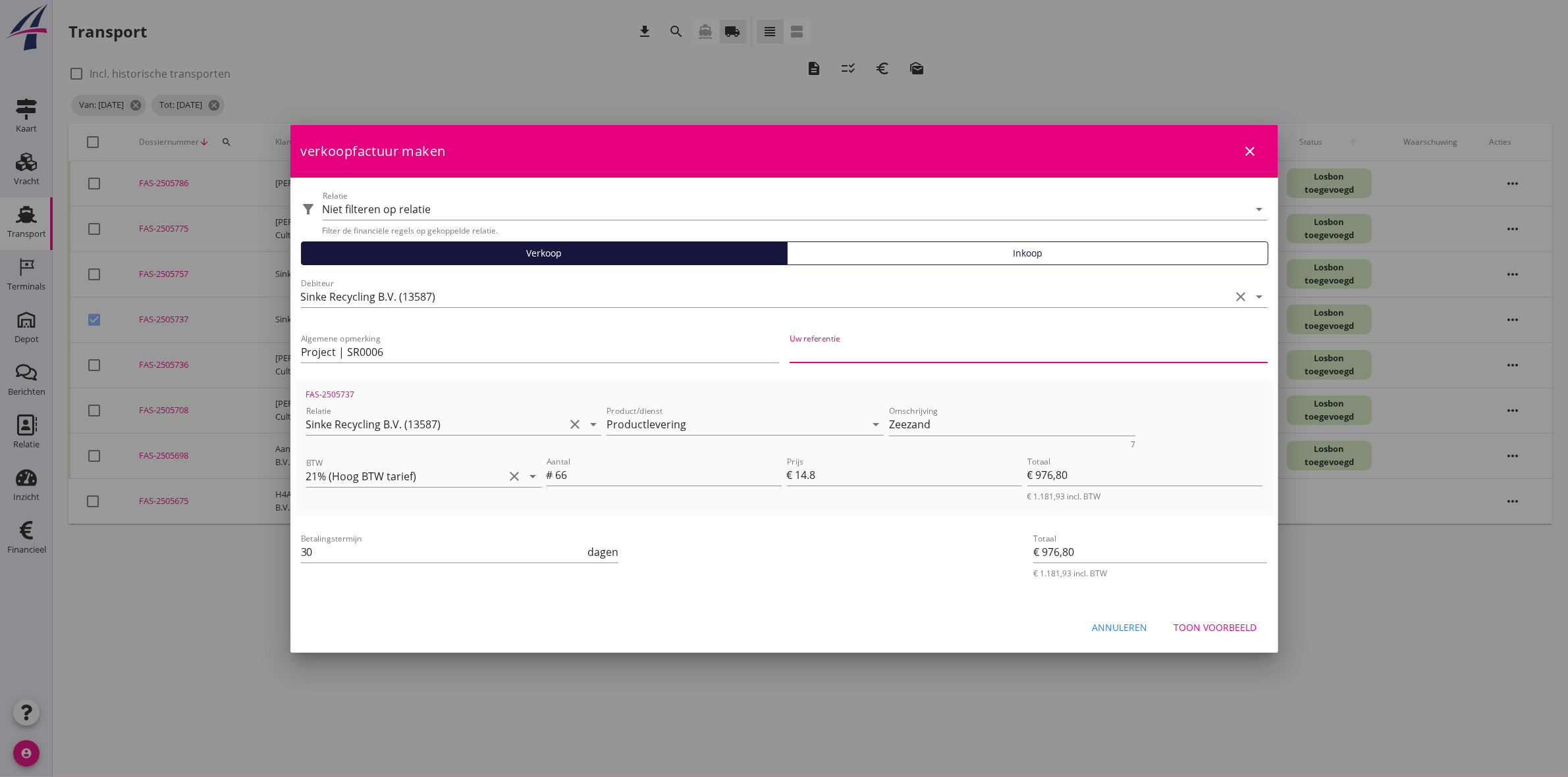
paste input "OB600250188"
type input "OB600250188"
click at [1220, 621] on div "Toon voorbeeld" at bounding box center [1216, 628] width 83 height 14
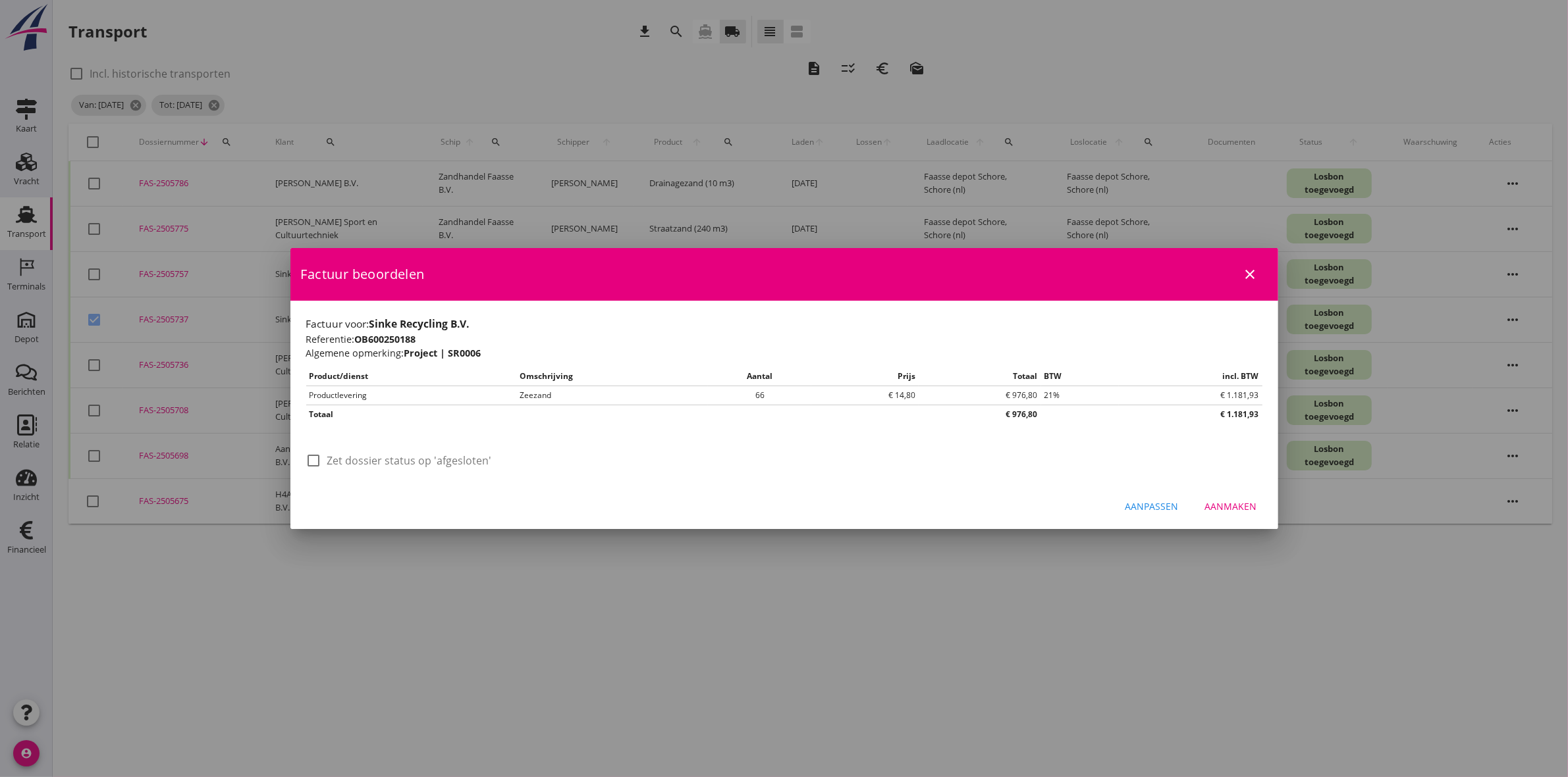
click at [410, 459] on label "Zet dossier status op 'afgesloten'" at bounding box center [410, 460] width 165 height 13
checkbox input "true"
click at [1227, 505] on div "Aanmaken" at bounding box center [1231, 506] width 52 height 14
checkbox input "false"
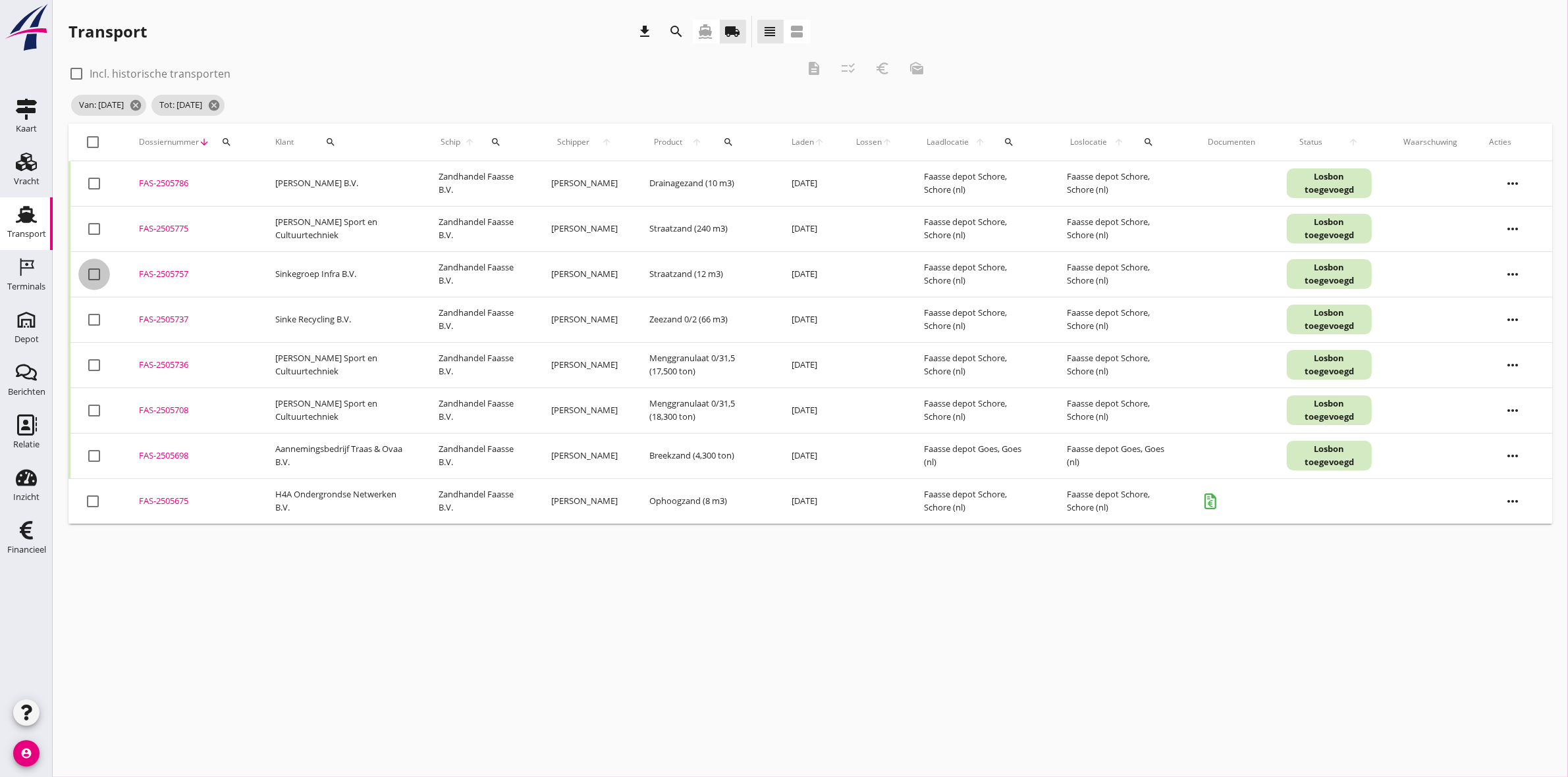
click at [96, 274] on div at bounding box center [94, 274] width 22 height 22
checkbox input "true"
click at [890, 70] on icon "euro_symbol" at bounding box center [882, 68] width 16 height 16
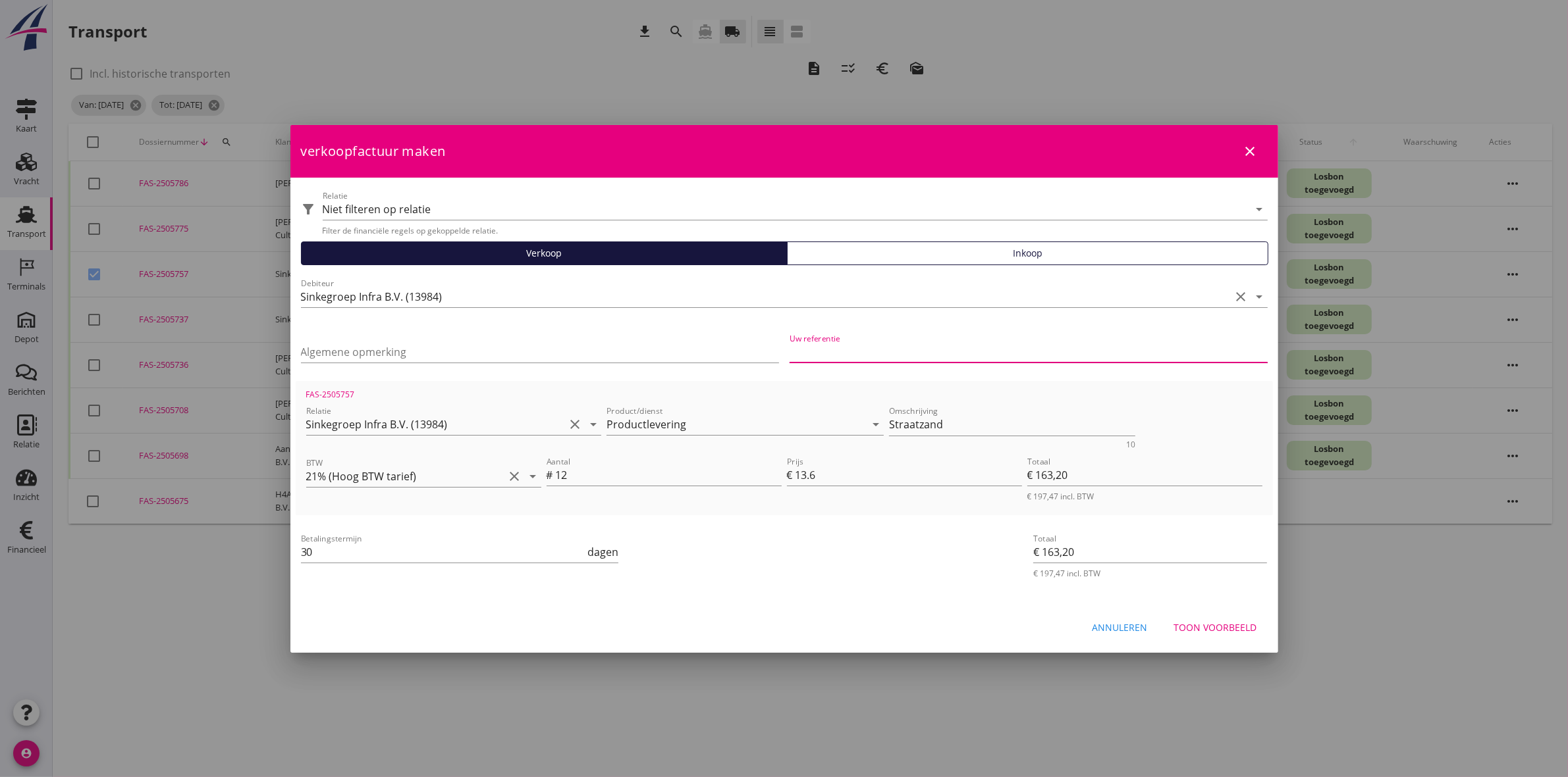
paste input "OB201250487"
type input "OB201250487"
click at [450, 353] on input "Algemene opmerking" at bounding box center [540, 352] width 478 height 21
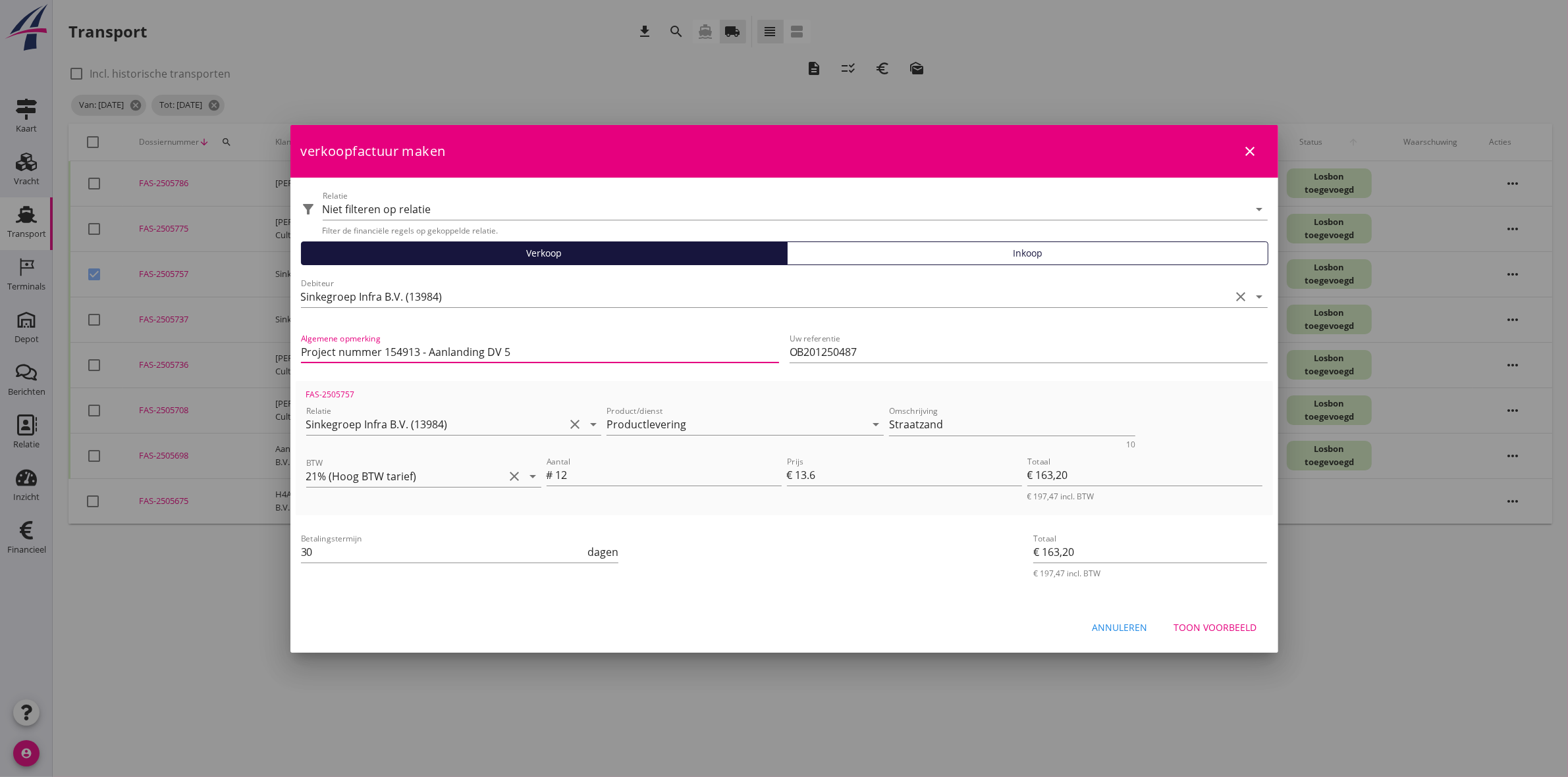
scroll to position [1, 0]
drag, startPoint x: 508, startPoint y: 351, endPoint x: 143, endPoint y: 386, distance: 366.7
click at [143, 386] on div "21% (Hoog BTW tarief) 9% (Laag BTW tarief) 0% (BTW vrij) 0% (BTW verlegd) Produ…" at bounding box center [784, 388] width 1568 height 777
paste input "P22052-1"
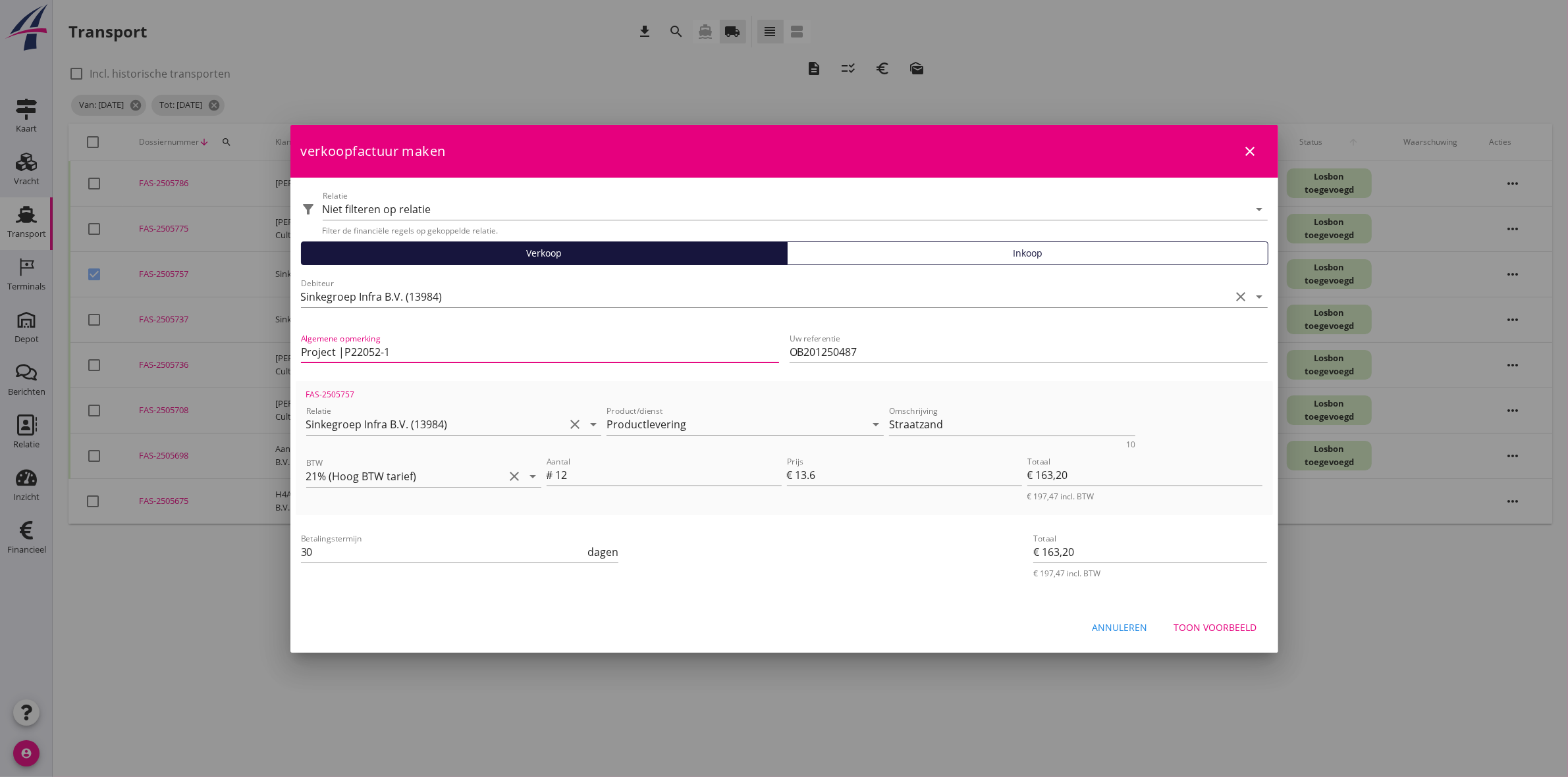
type input "Project |P22052-1"
click at [1227, 622] on div "Toon voorbeeld" at bounding box center [1216, 628] width 83 height 14
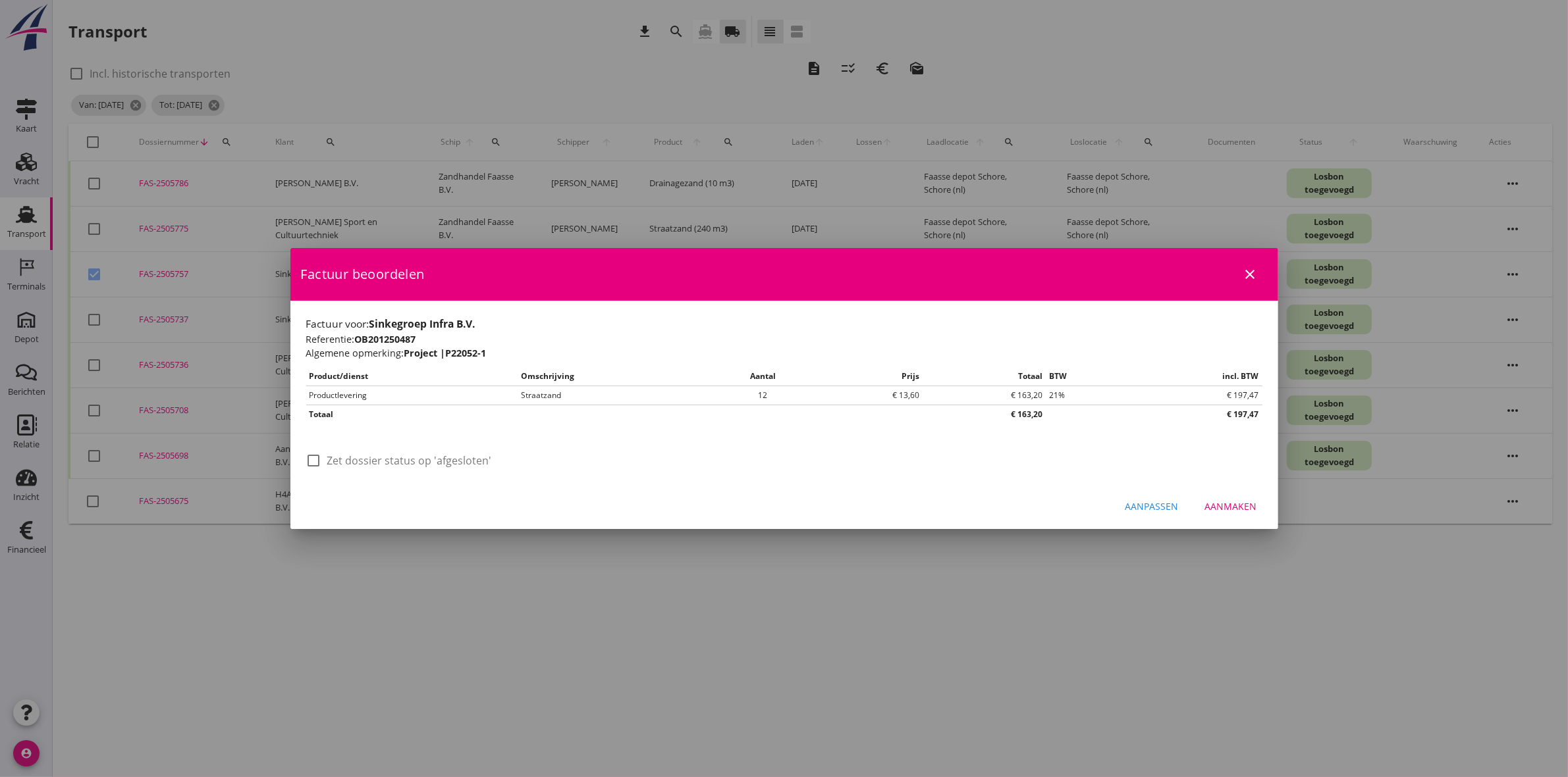
click at [316, 466] on div at bounding box center [314, 461] width 22 height 22
checkbox input "true"
click at [1238, 510] on div "Aanmaken" at bounding box center [1231, 506] width 52 height 14
checkbox input "false"
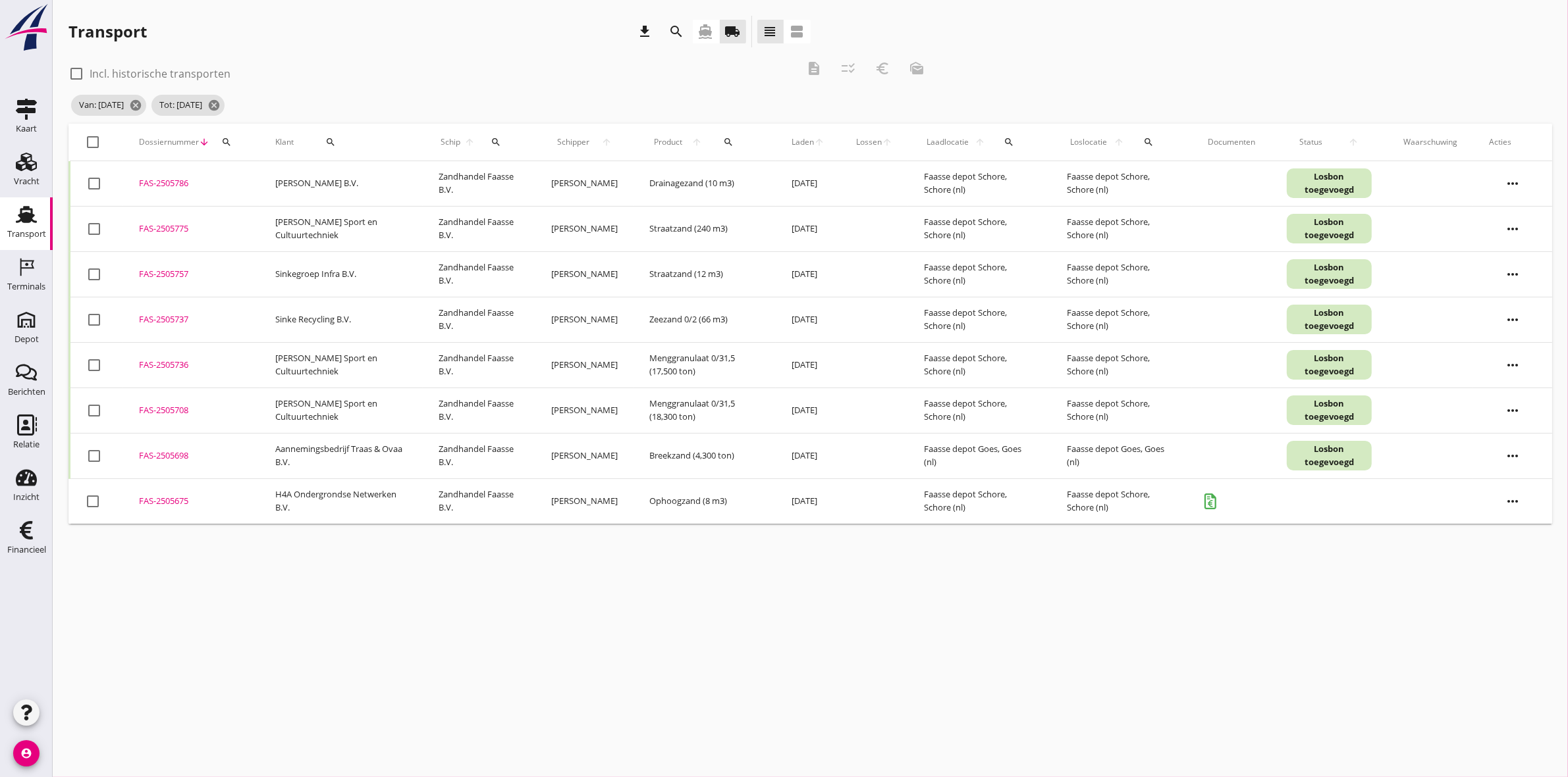
click at [33, 218] on icon "Transport" at bounding box center [26, 214] width 21 height 21
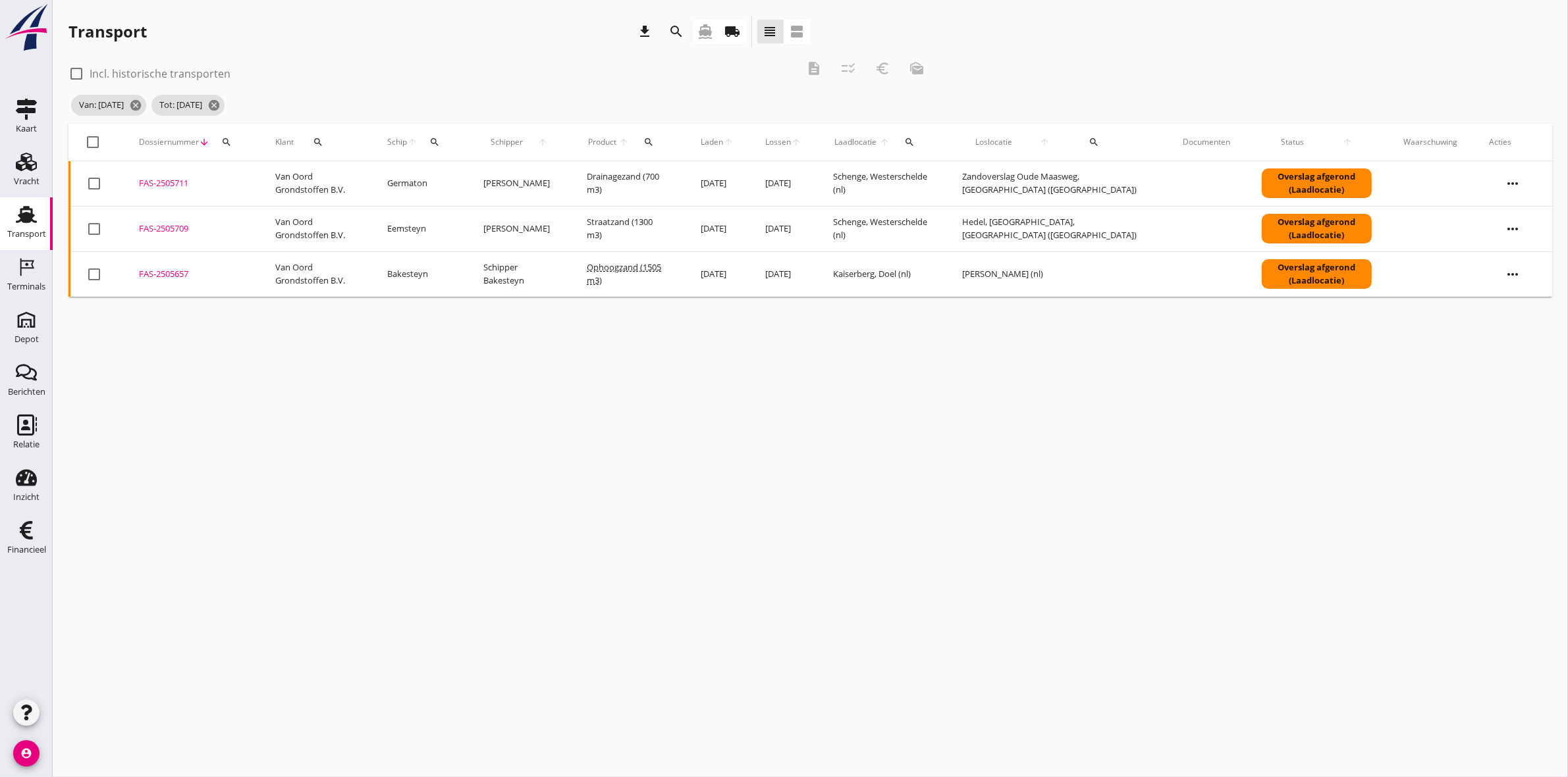
click at [721, 34] on link "local_shipping" at bounding box center [733, 32] width 26 height 24
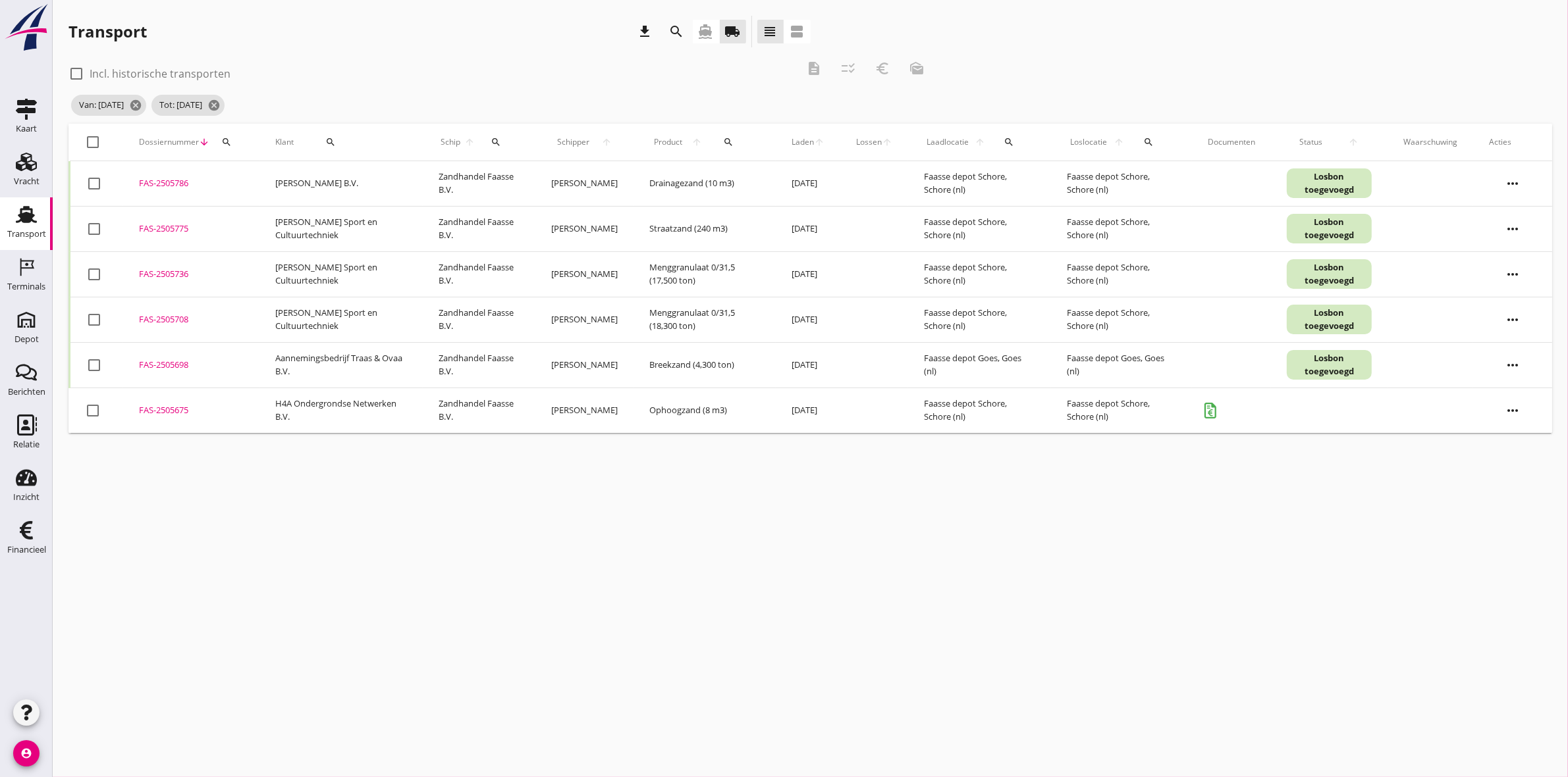
click at [180, 179] on div "FAS-2505786" at bounding box center [191, 183] width 105 height 13
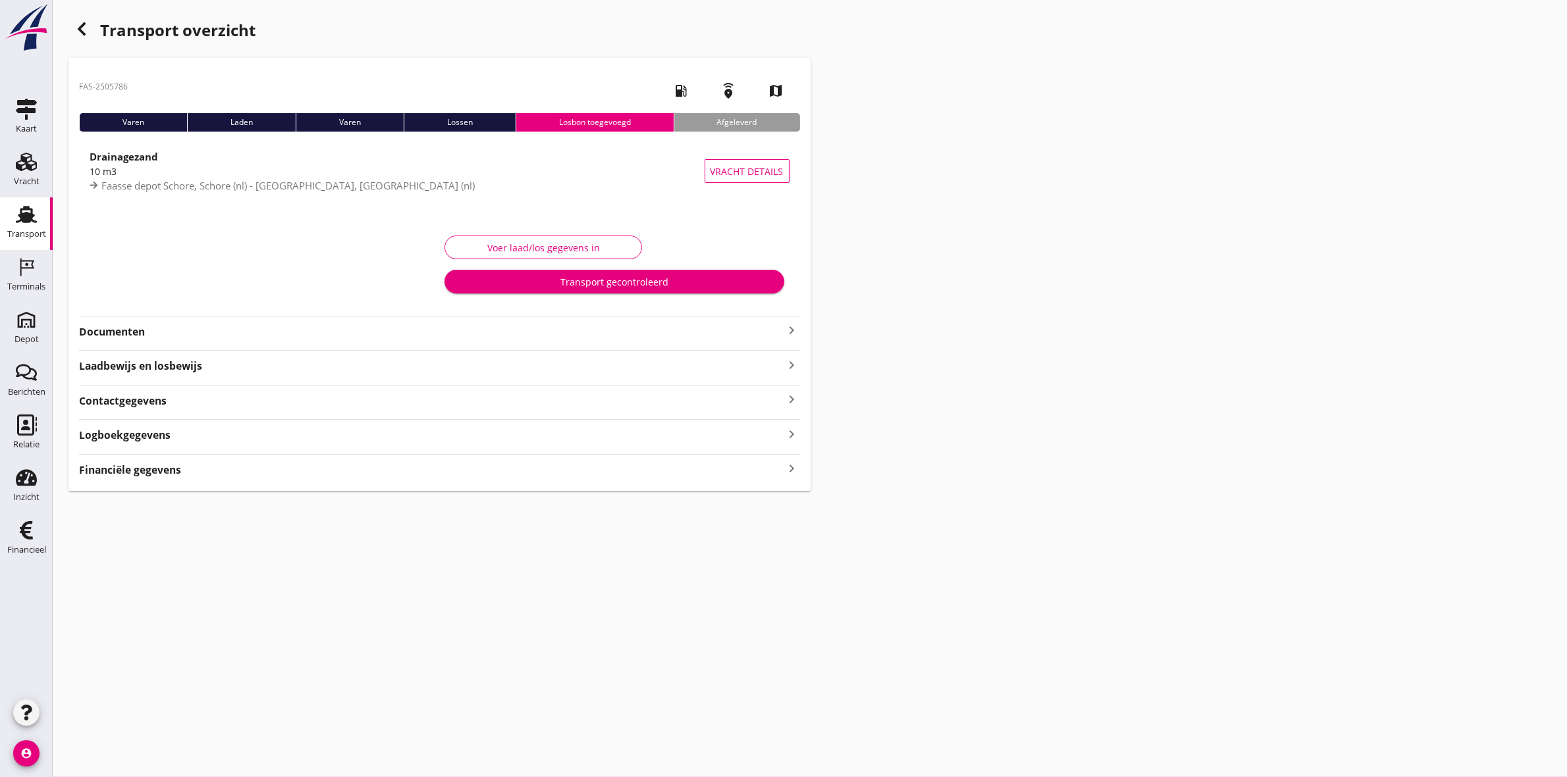
click at [161, 473] on strong "Financiële gegevens" at bounding box center [129, 470] width 102 height 15
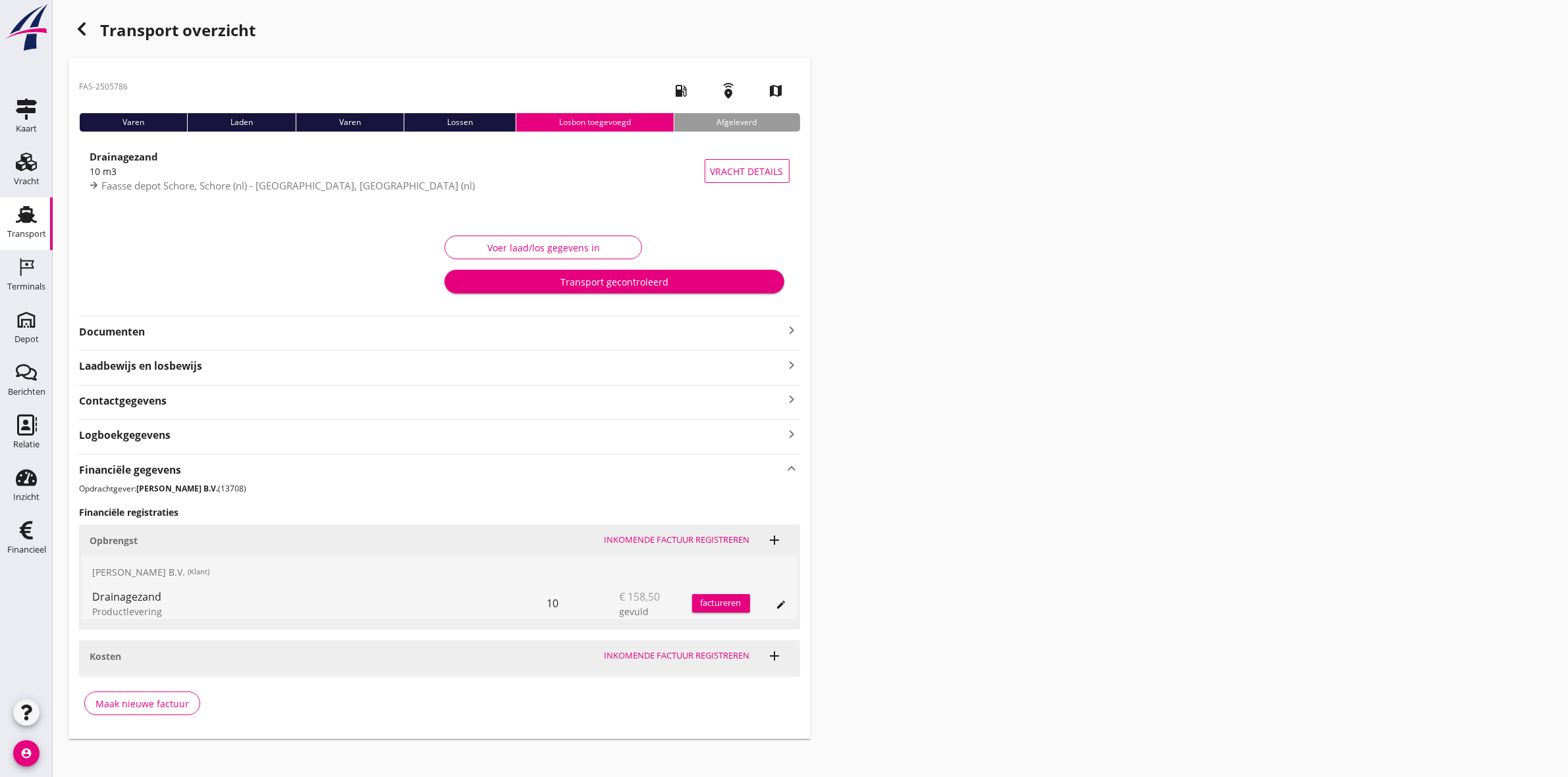
click at [953, 518] on div "Transport overzicht FAS-2505786 local_gas_station emergency_share map Varen Lad…" at bounding box center [810, 377] width 1515 height 755
click at [18, 429] on use at bounding box center [27, 425] width 20 height 21
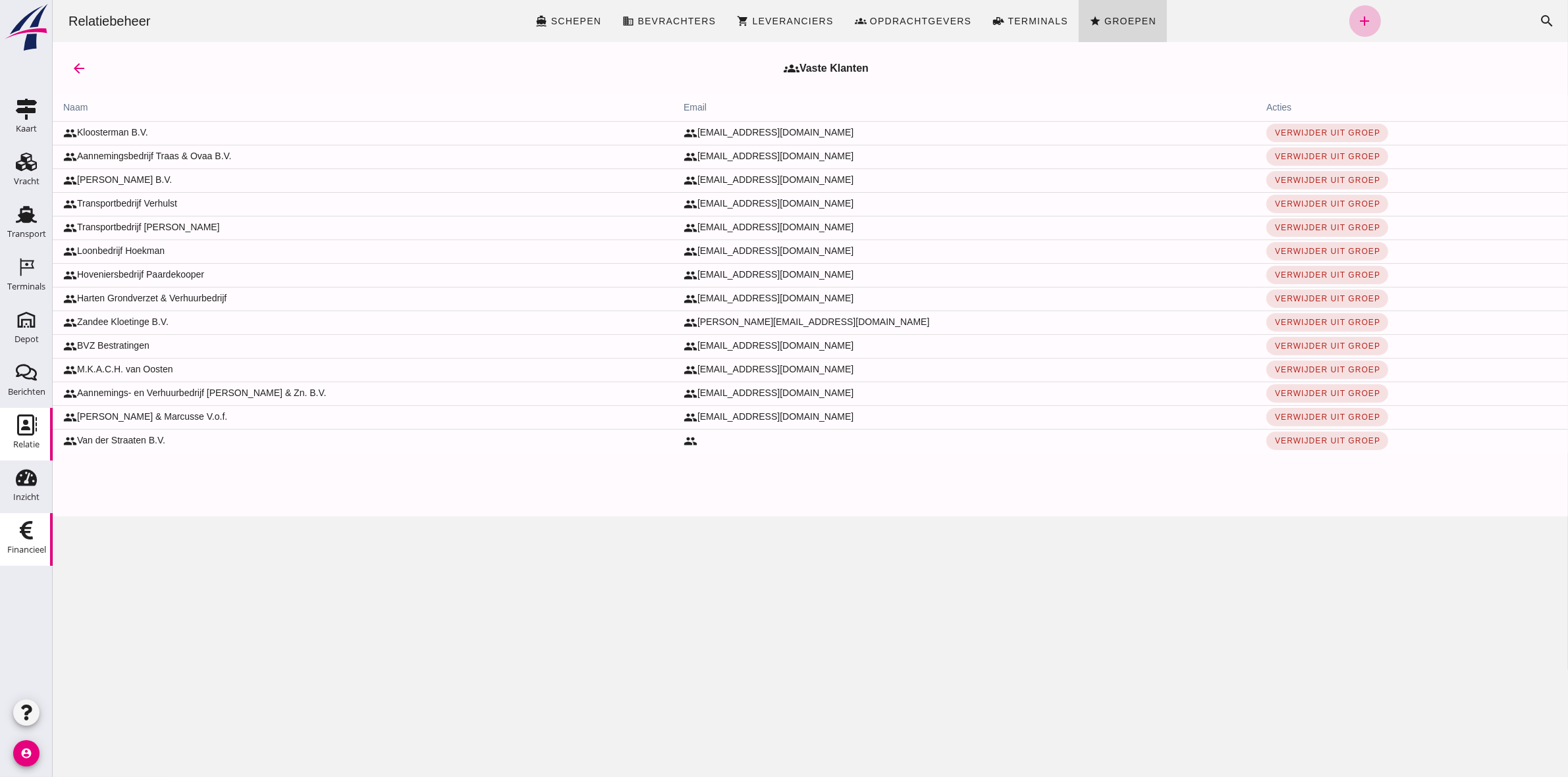
click at [23, 537] on icon "Financieel" at bounding box center [26, 530] width 21 height 21
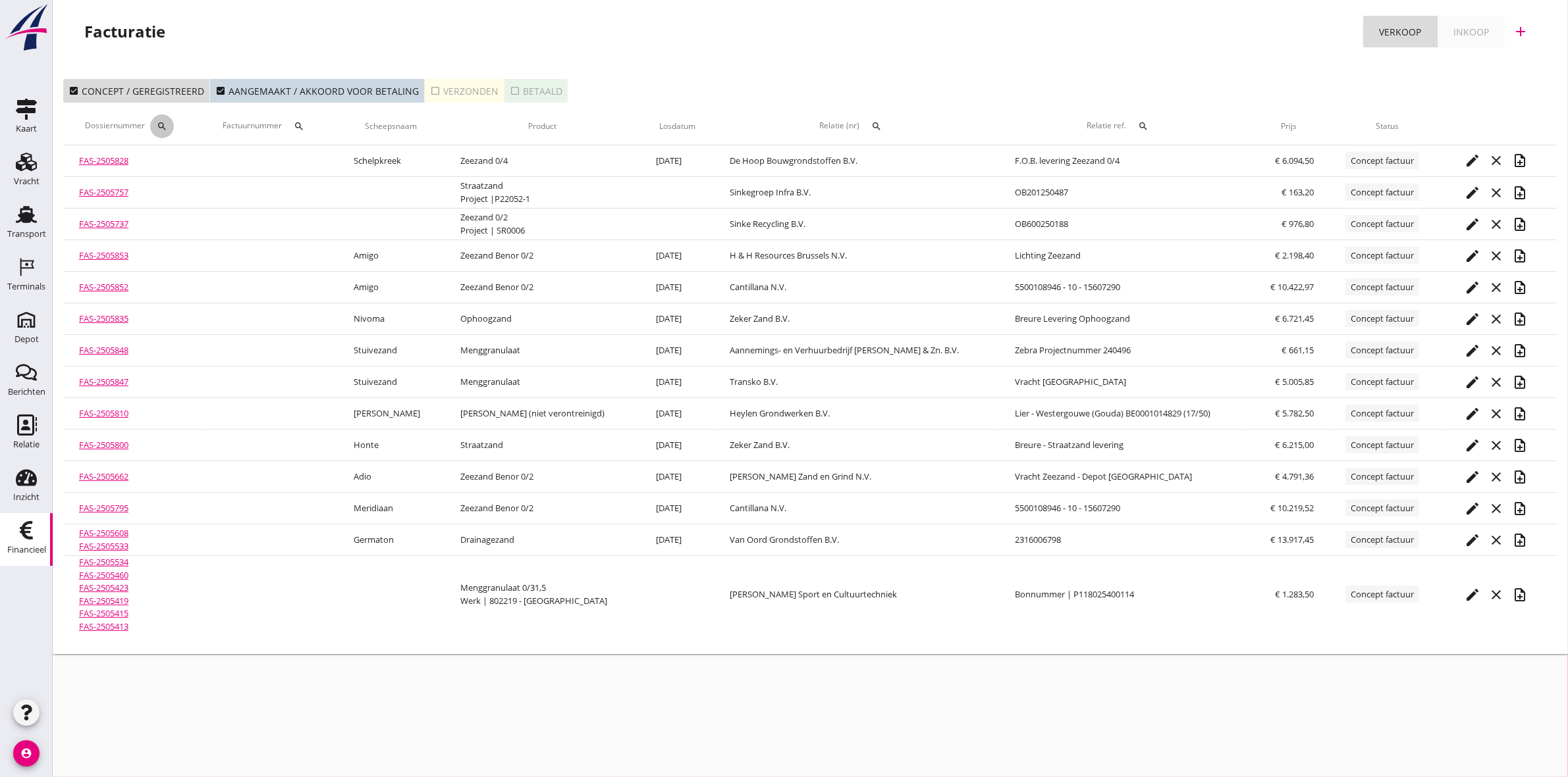
click at [167, 129] on icon "search" at bounding box center [161, 126] width 10 height 10
click at [206, 158] on input "Zoeken op dossiernummer..." at bounding box center [226, 165] width 137 height 21
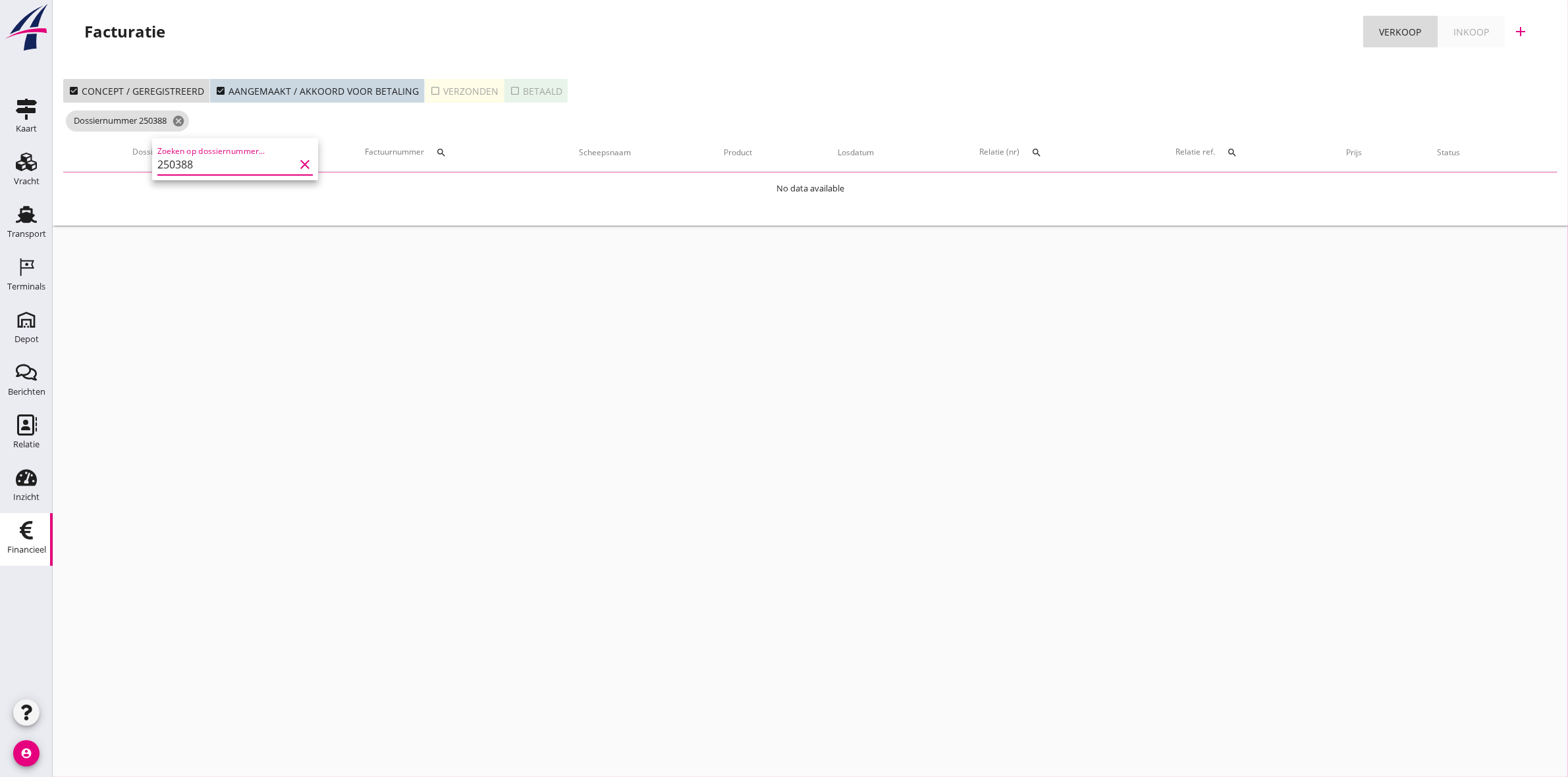
type input "2503883"
click at [298, 162] on icon "clear" at bounding box center [305, 164] width 16 height 16
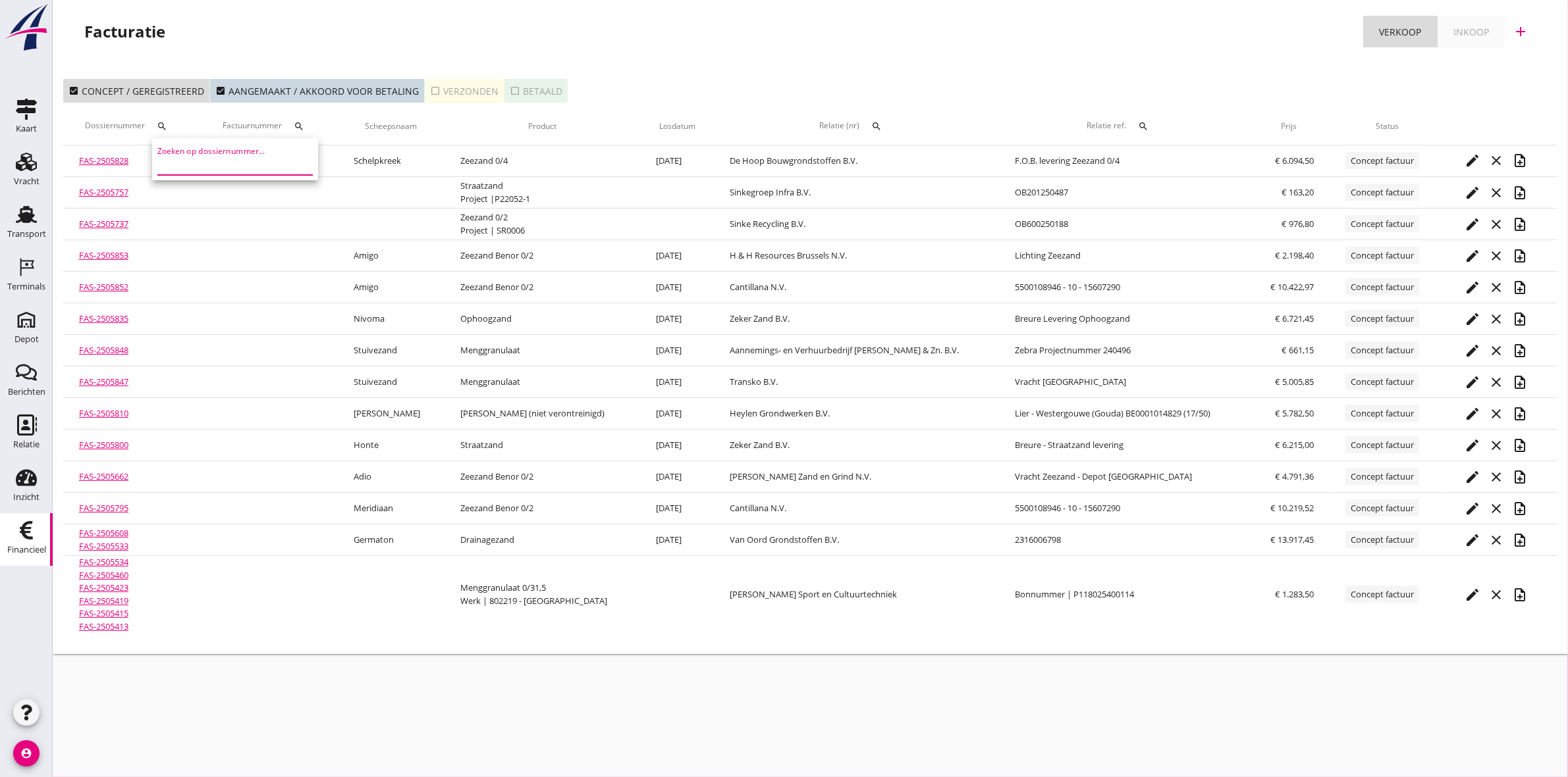
click at [229, 129] on th "Factuurnummer search" at bounding box center [269, 126] width 137 height 37
click at [300, 127] on icon "search" at bounding box center [298, 126] width 10 height 10
click at [324, 159] on input "Zoeken op factuurnummer..." at bounding box center [367, 165] width 137 height 21
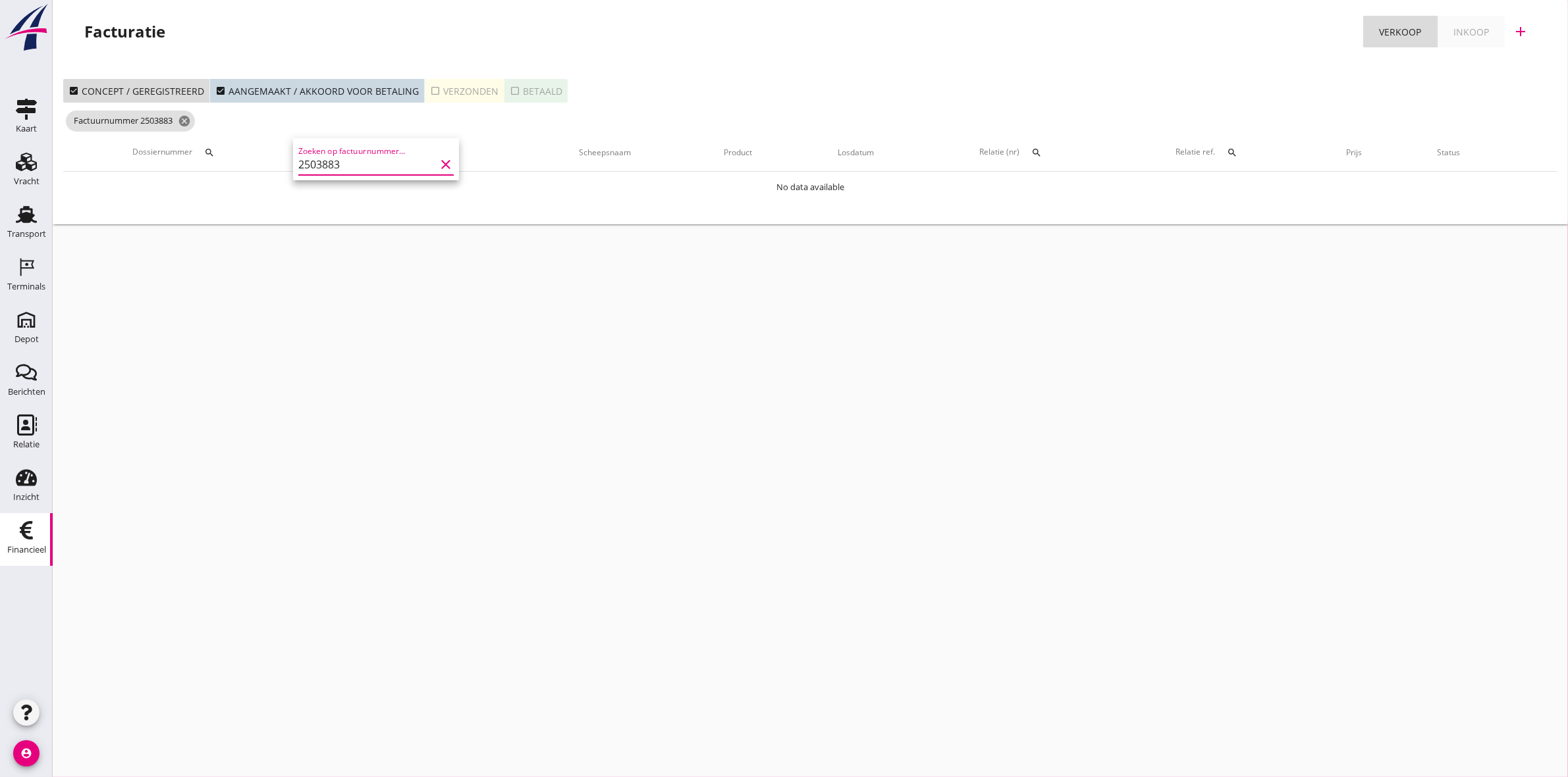
type input "2503883"
click at [469, 87] on div "check_box_outline_blank Verzonden" at bounding box center [464, 91] width 69 height 14
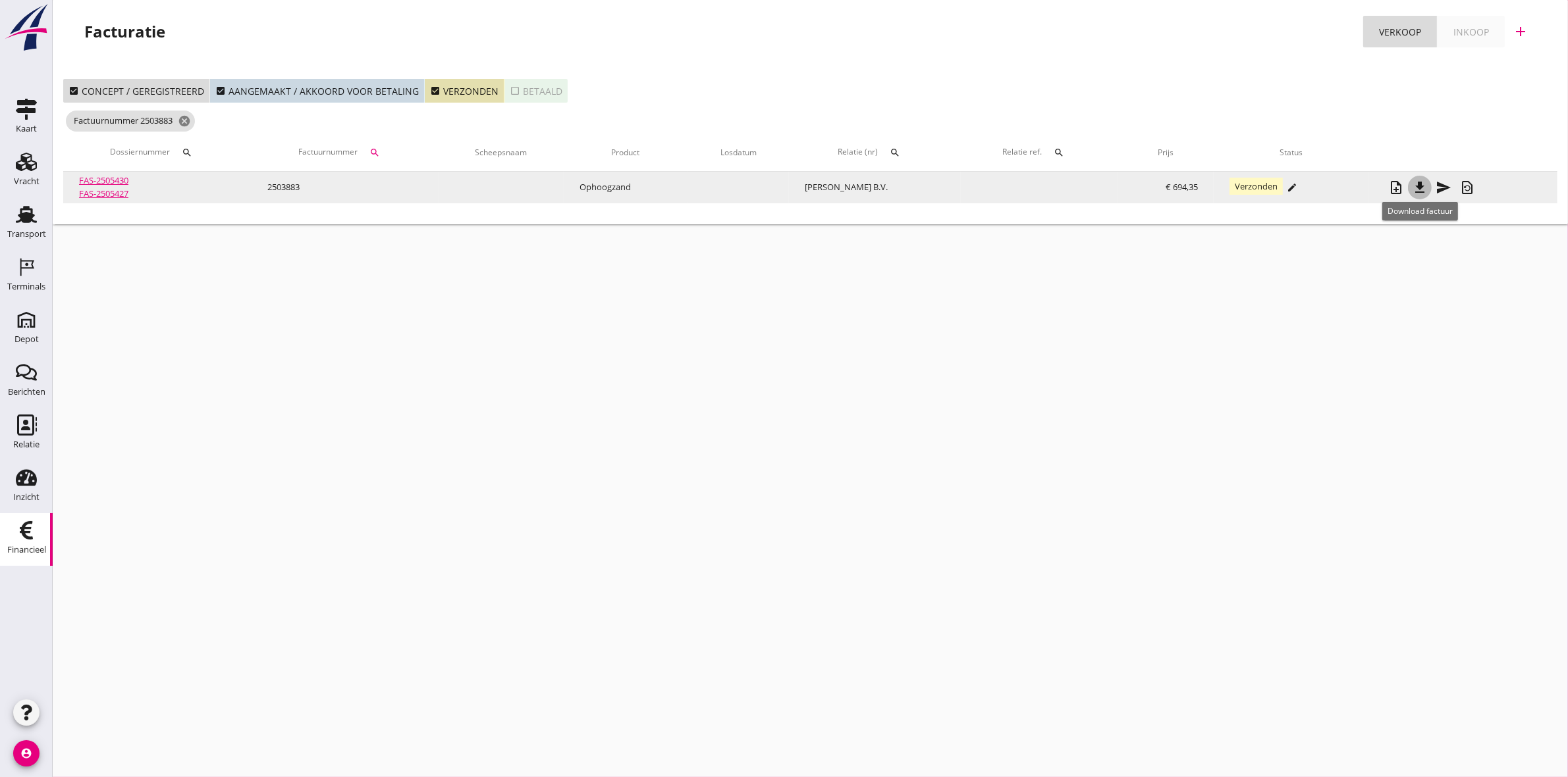
click at [1420, 184] on icon "file_download" at bounding box center [1419, 188] width 16 height 16
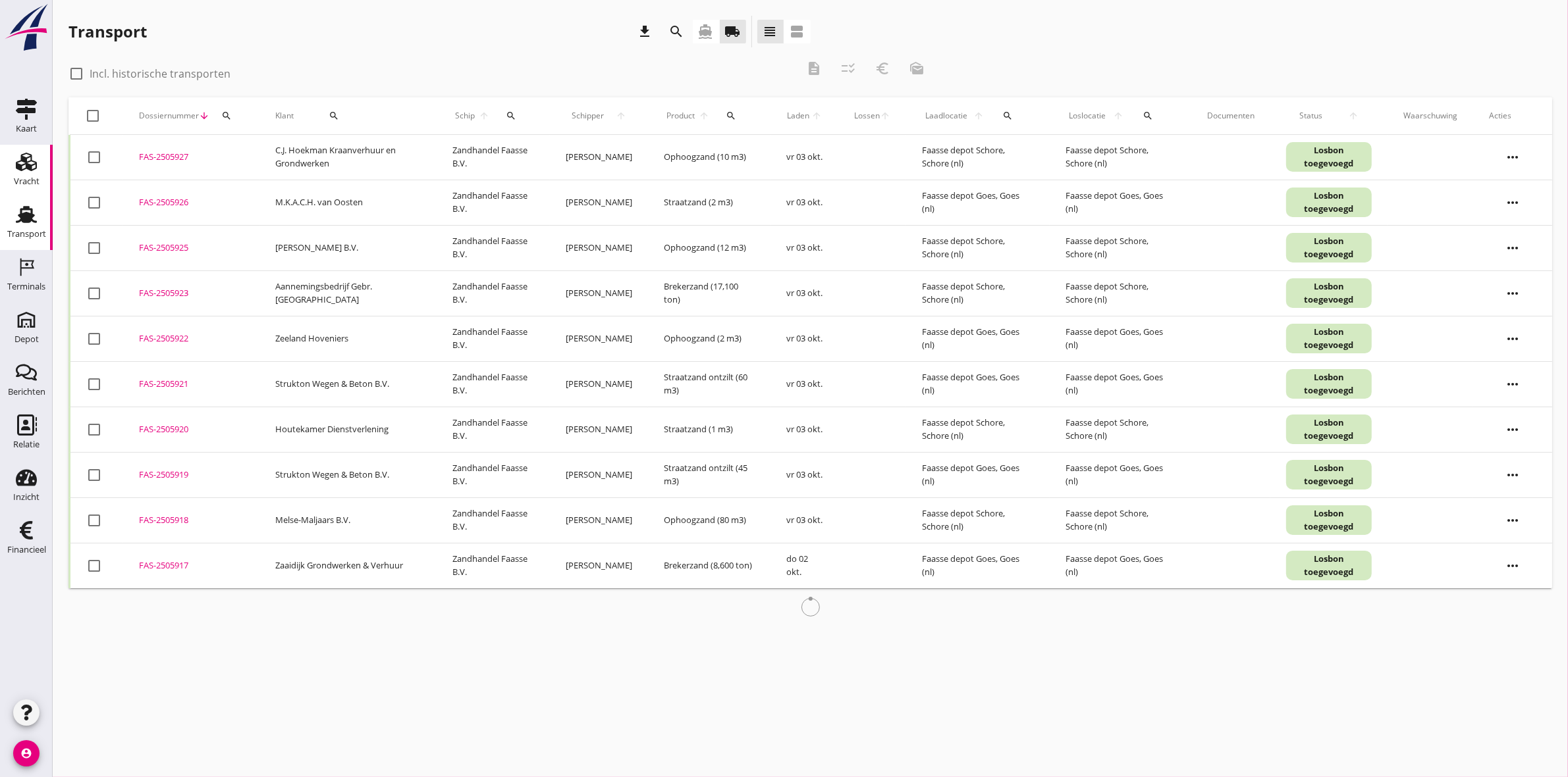
click at [25, 167] on icon "Vracht" at bounding box center [26, 162] width 21 height 21
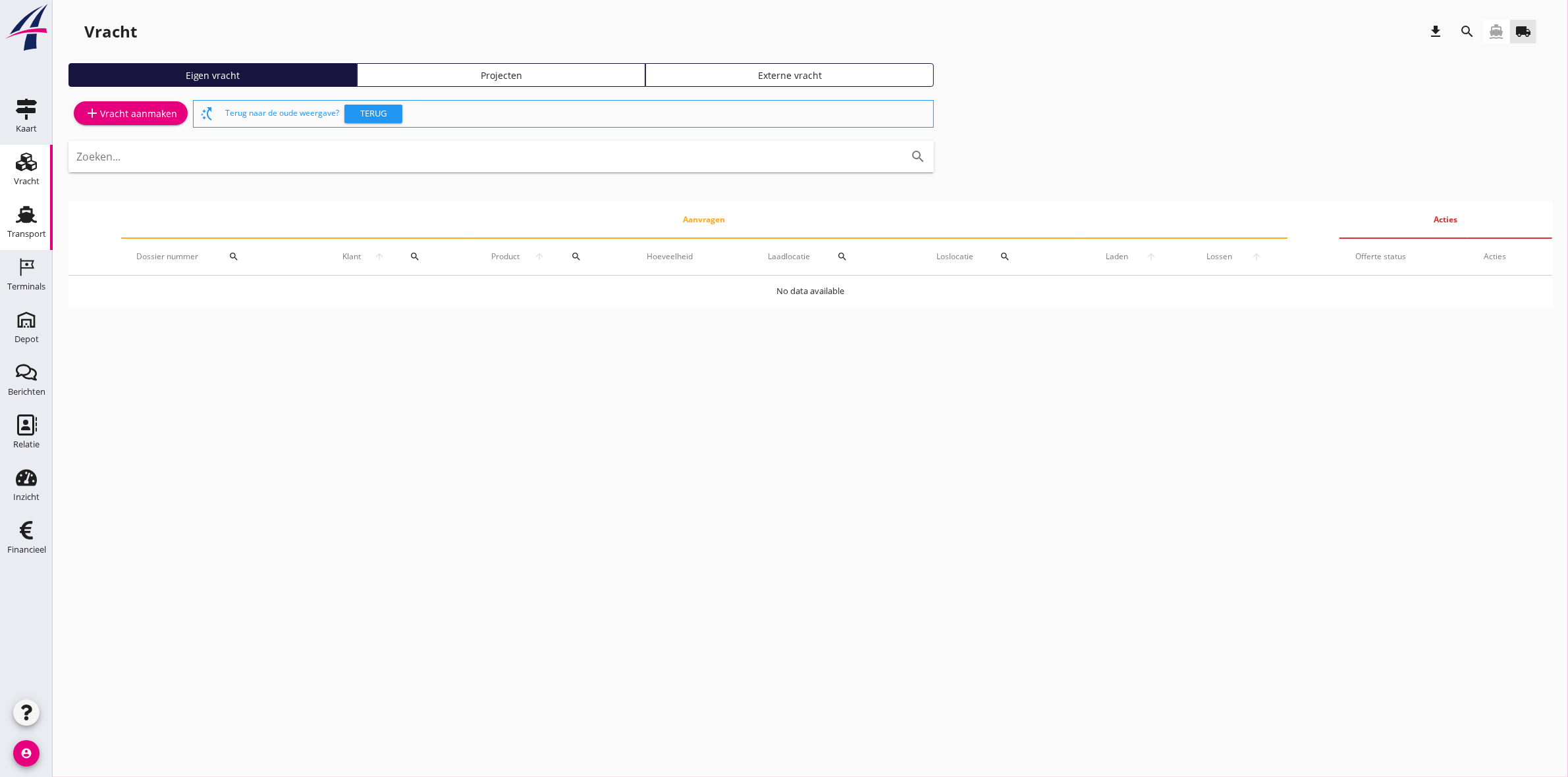
click at [44, 226] on div "Transport" at bounding box center [26, 234] width 39 height 19
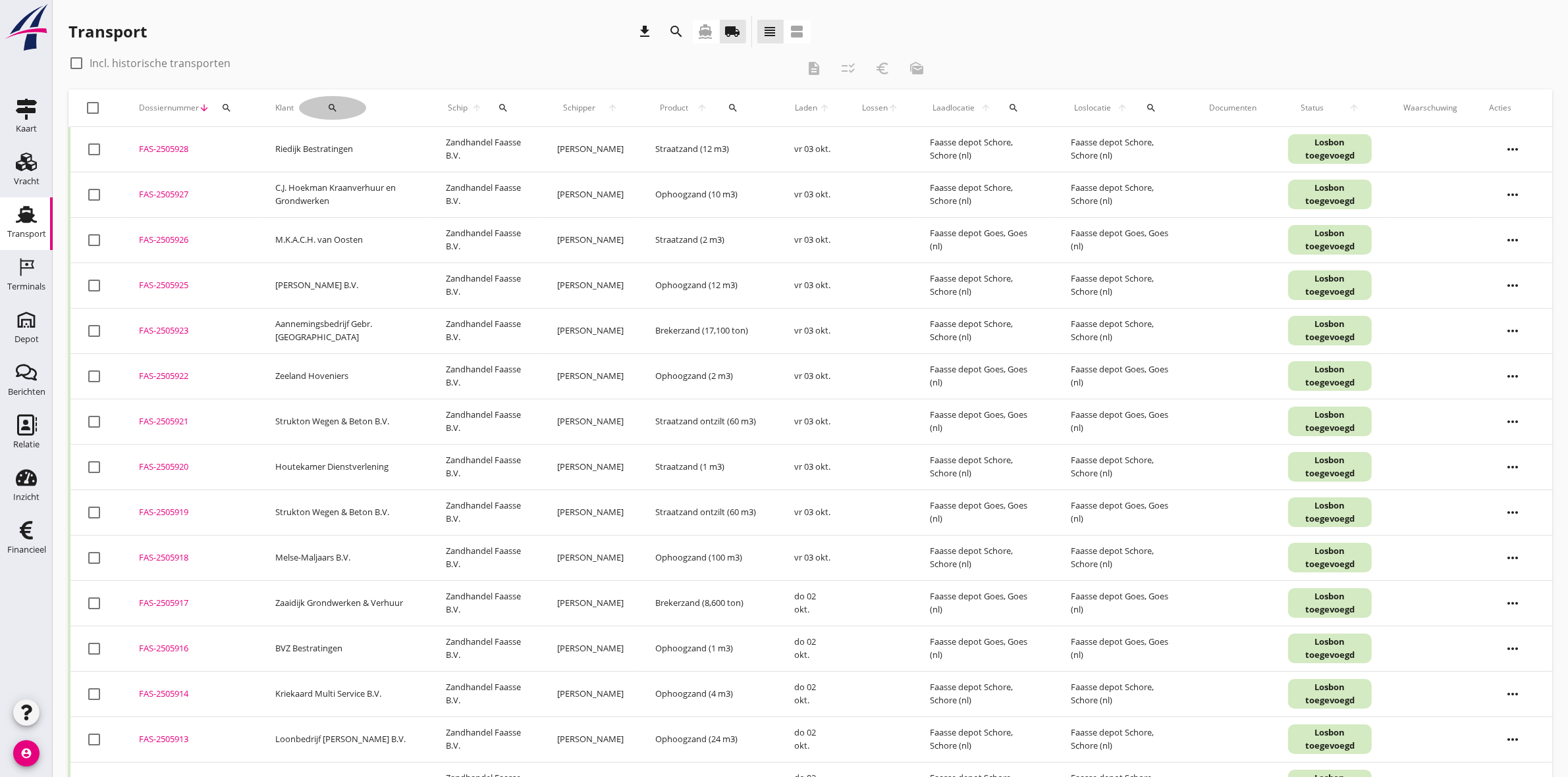
click at [330, 100] on button "search" at bounding box center [332, 108] width 67 height 24
click at [340, 133] on div "Zoeken op opdrachtgever... arrow_drop_down check" at bounding box center [404, 149] width 201 height 42
click at [344, 140] on input "Zoeken op opdrachtgever..." at bounding box center [372, 146] width 137 height 21
click at [352, 176] on div "[PERSON_NAME] B.V." at bounding box center [386, 178] width 143 height 16
type input "[PERSON_NAME] B.V."
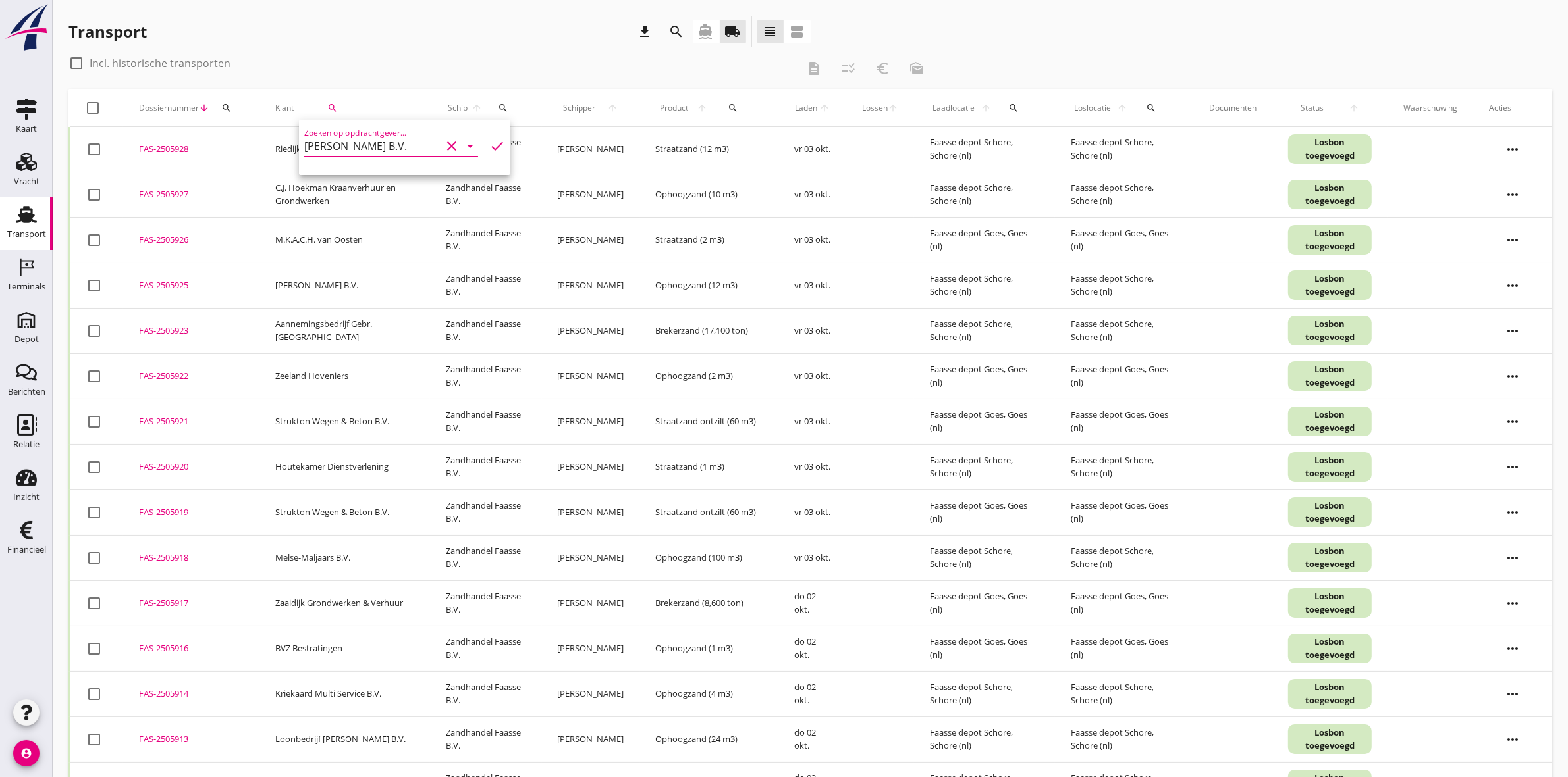
click at [489, 147] on icon "check" at bounding box center [497, 146] width 16 height 16
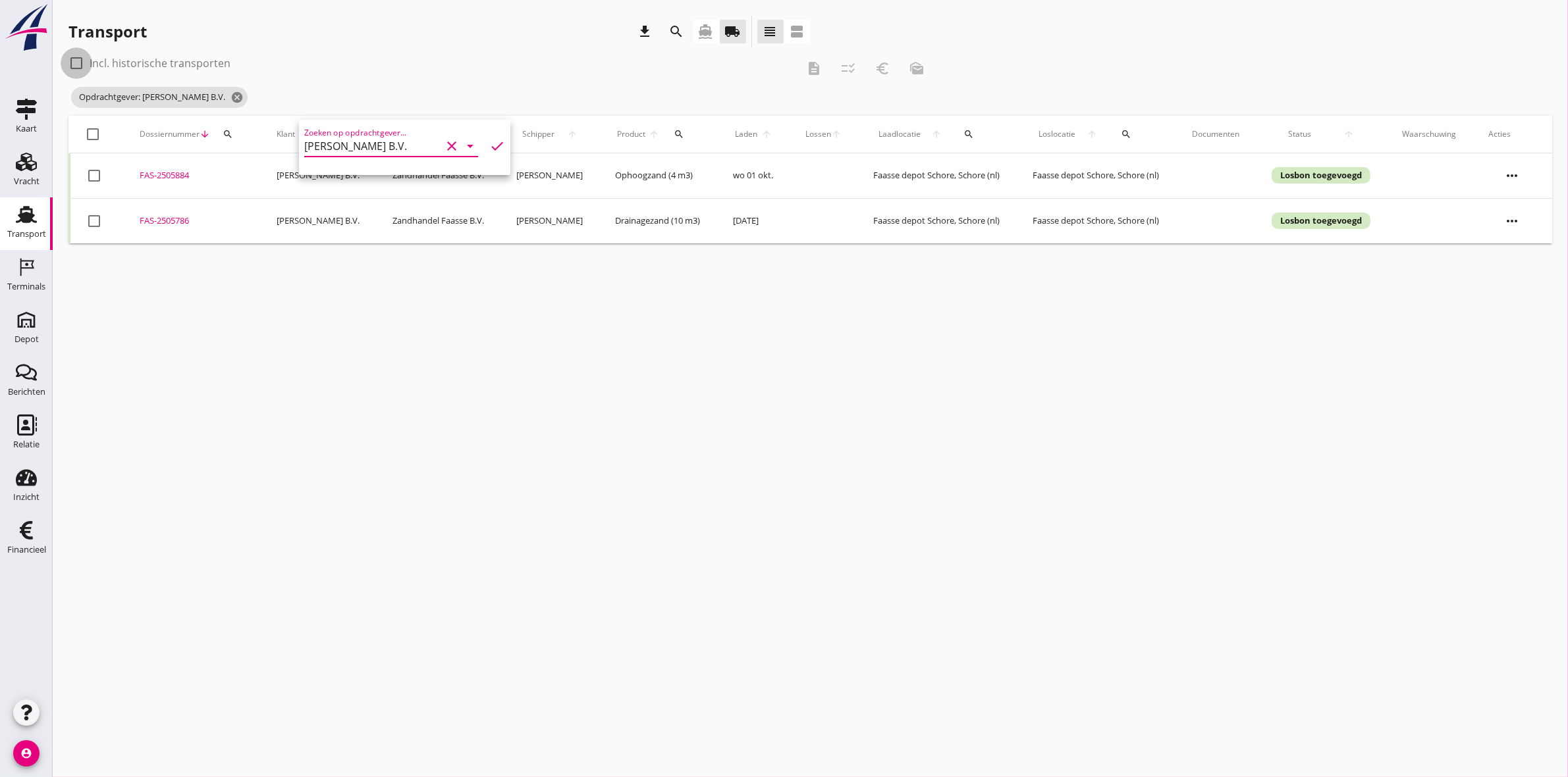
click at [78, 61] on div at bounding box center [76, 63] width 22 height 22
checkbox input "true"
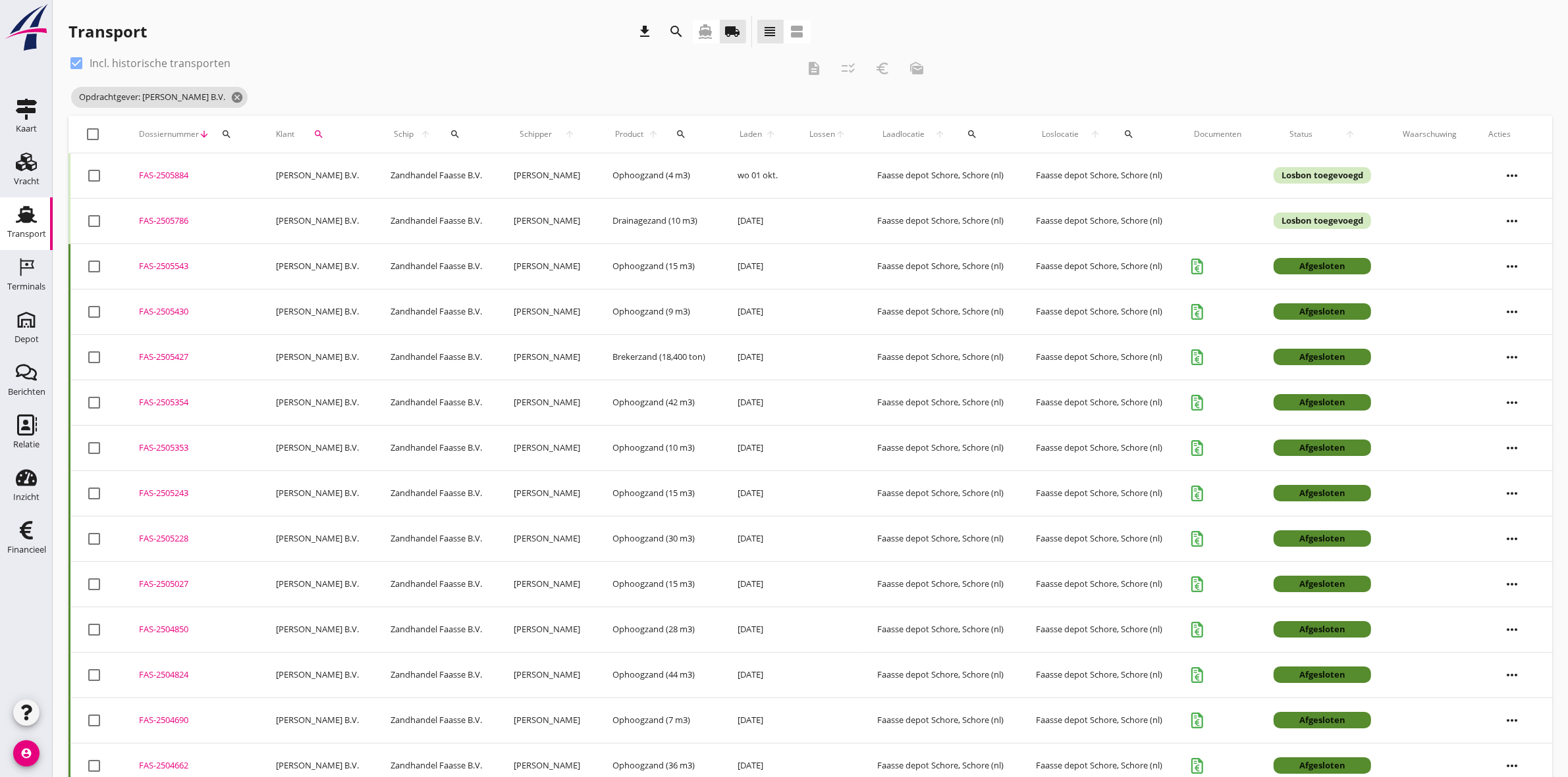
click at [153, 270] on div "FAS-2505543" at bounding box center [191, 266] width 105 height 13
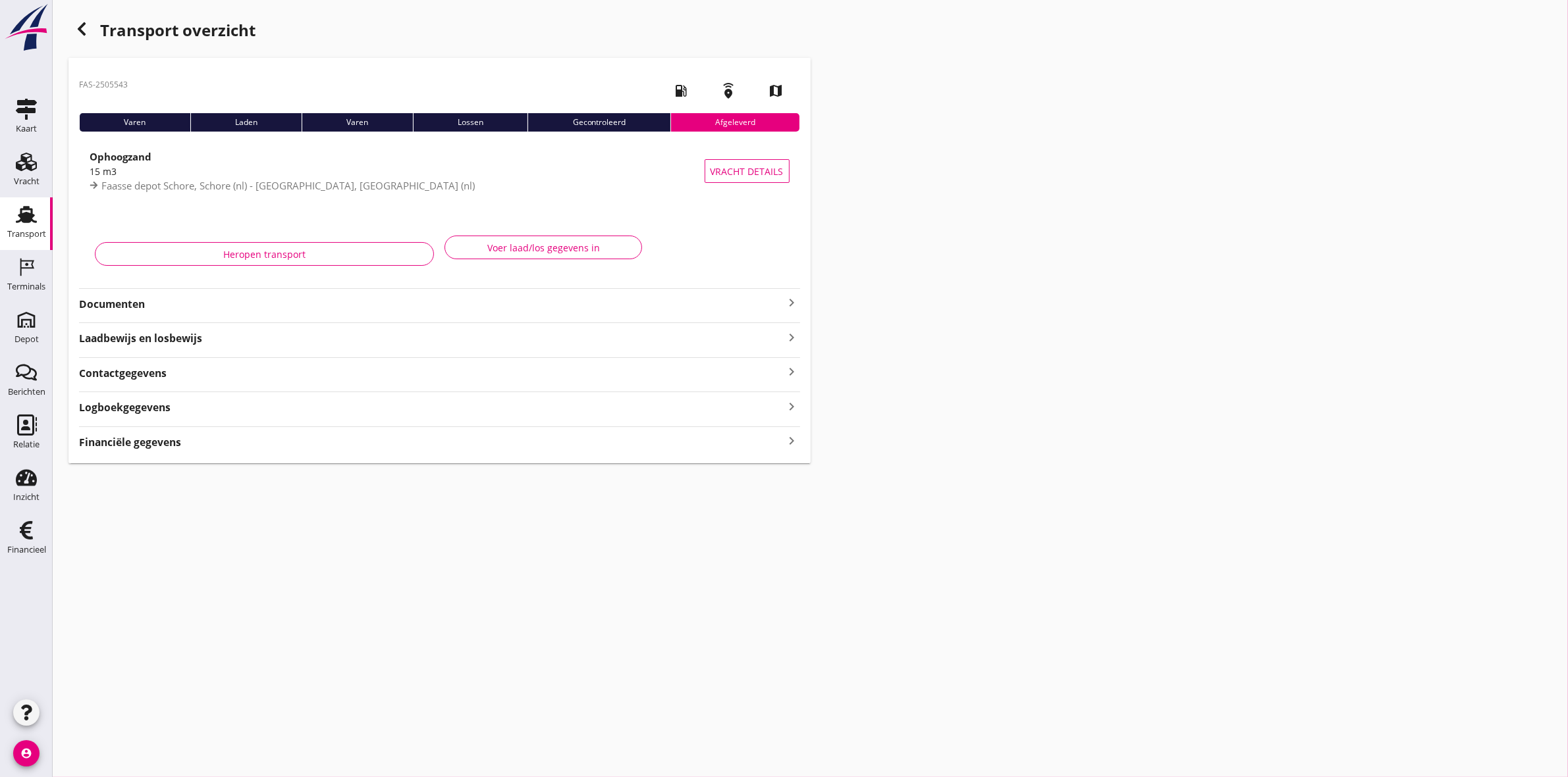
click at [146, 293] on div "Documenten keyboard_arrow_right" at bounding box center [439, 300] width 721 height 24
click at [146, 295] on div "Documenten keyboard_arrow_right" at bounding box center [439, 303] width 721 height 18
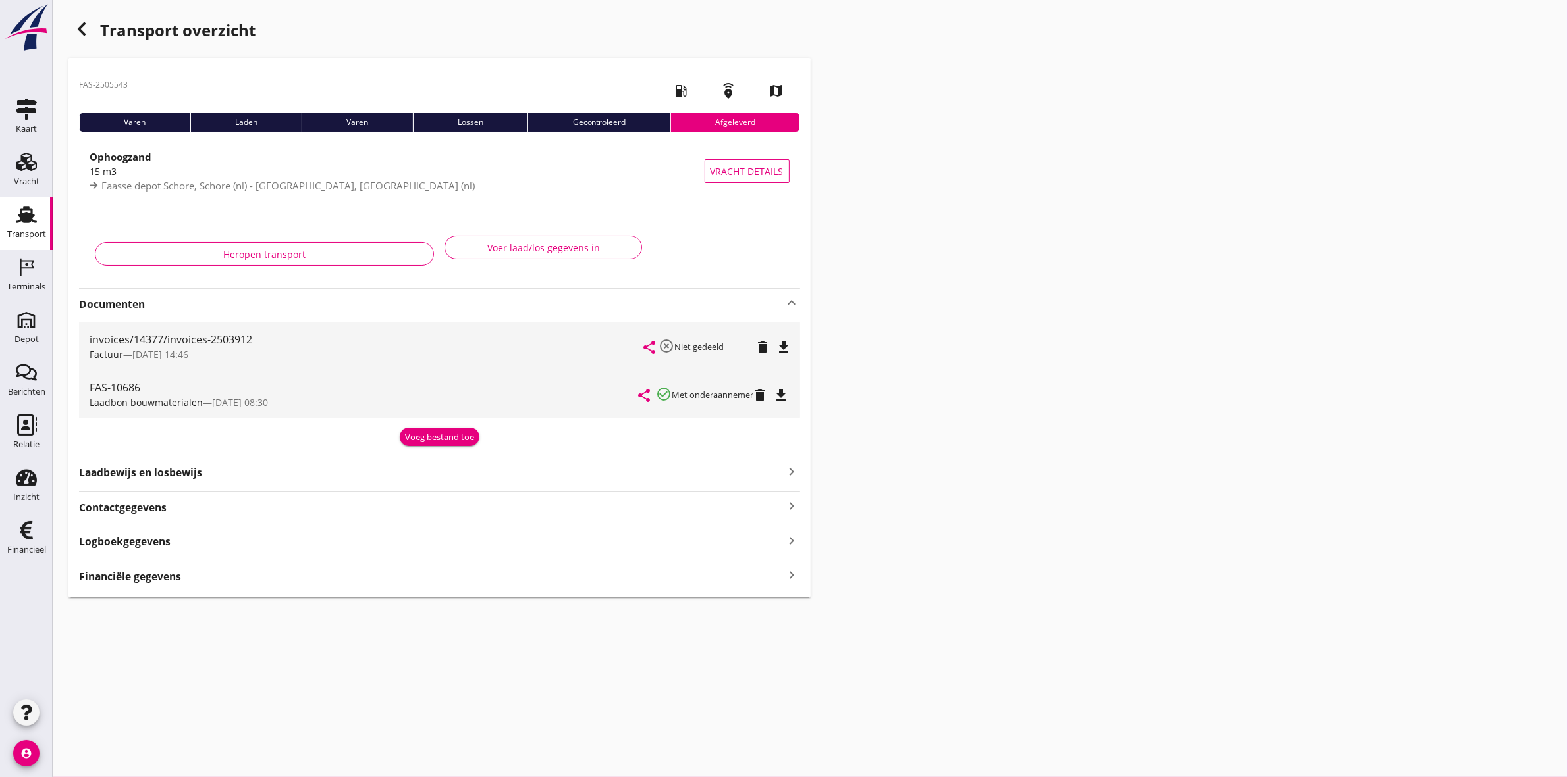
click at [787, 344] on icon "file_download" at bounding box center [784, 347] width 16 height 16
